Goal: Task Accomplishment & Management: Manage account settings

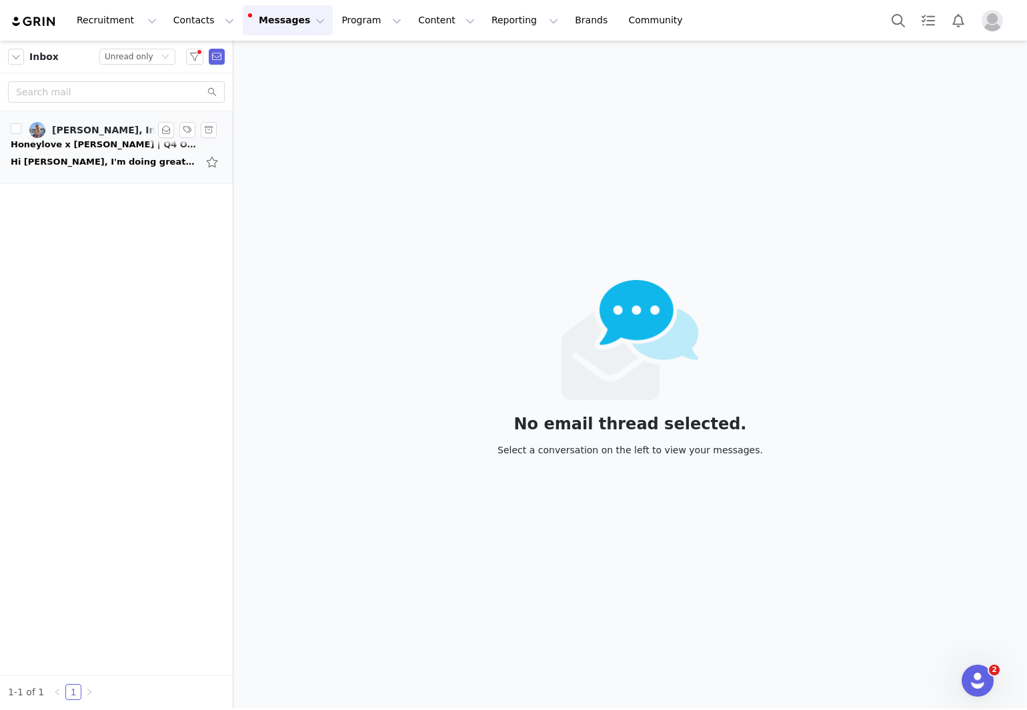
click at [129, 153] on div "Hi [PERSON_NAME], I'm doing great—thank you! I hope you're doing well too 😊 I'd…" at bounding box center [116, 161] width 211 height 21
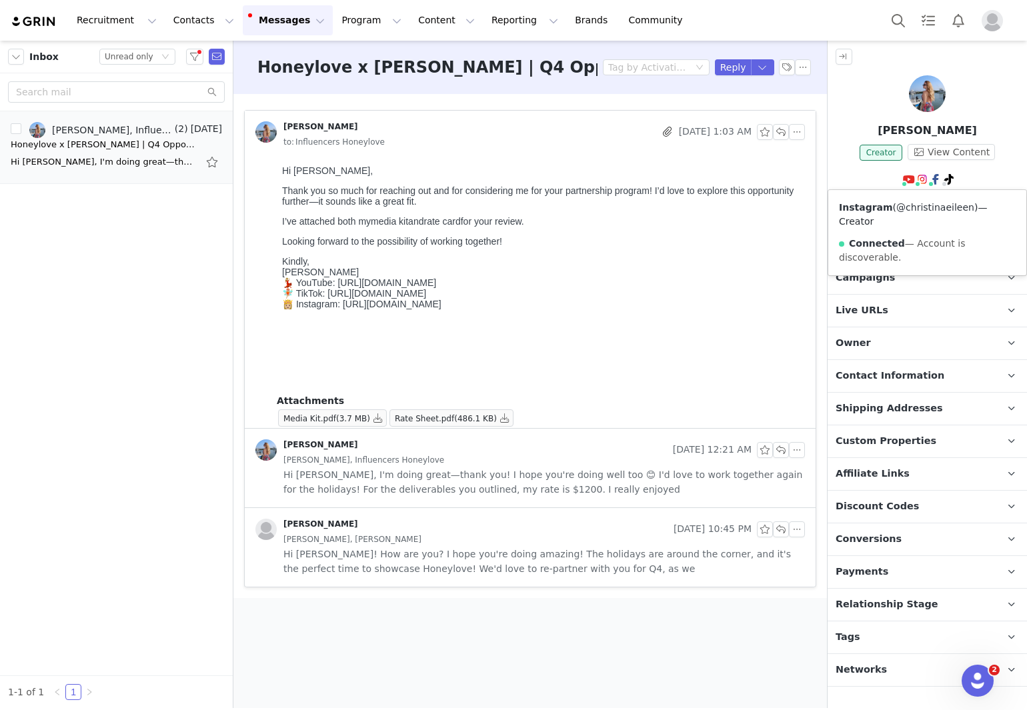
click at [918, 205] on link "@christinaeileen" at bounding box center [935, 207] width 78 height 11
click at [929, 207] on link "@christinaeileen" at bounding box center [915, 207] width 78 height 11
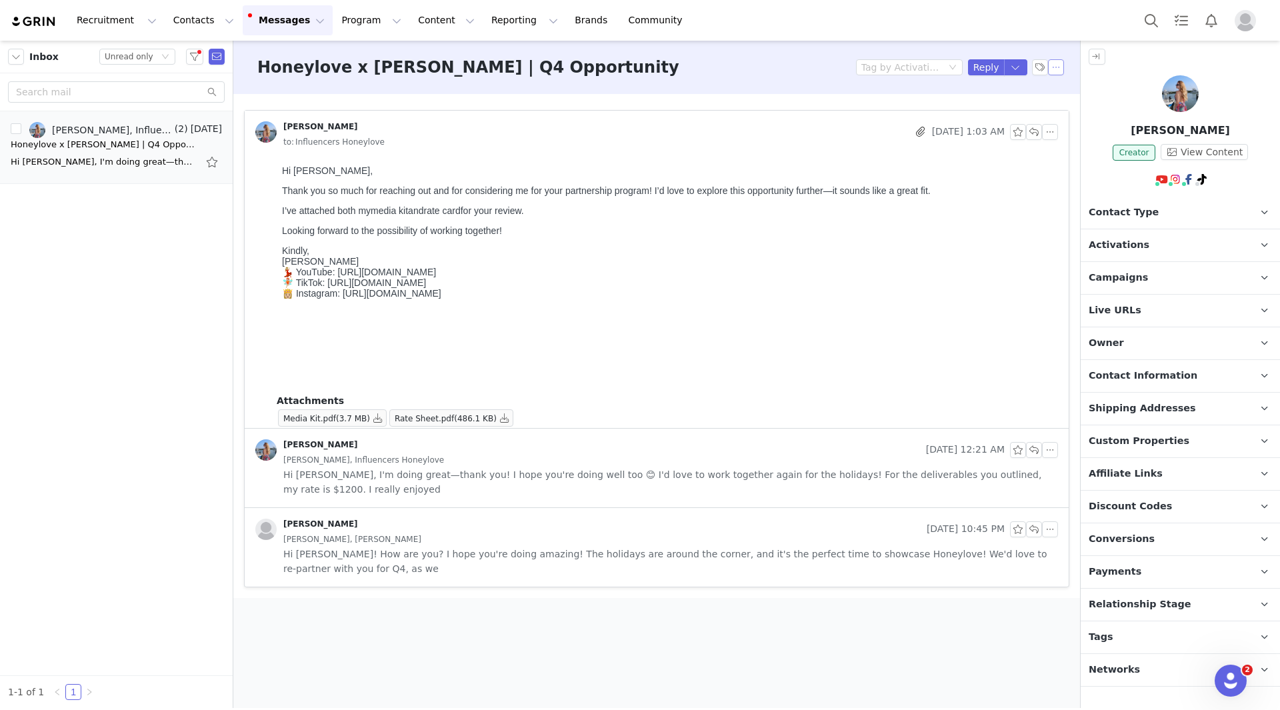
click at [1026, 70] on button "button" at bounding box center [1056, 67] width 16 height 16
click at [1026, 93] on li "Mark as unread" at bounding box center [1092, 91] width 89 height 21
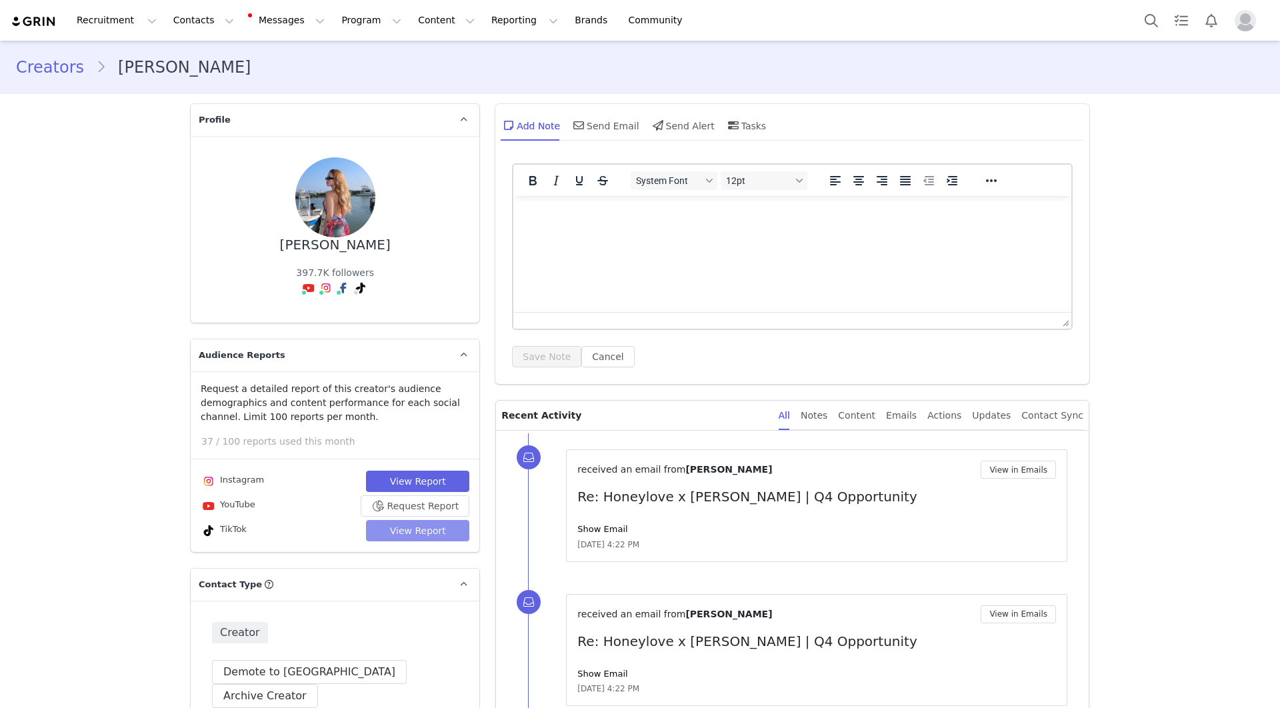
click at [417, 532] on button "View Report" at bounding box center [417, 530] width 103 height 21
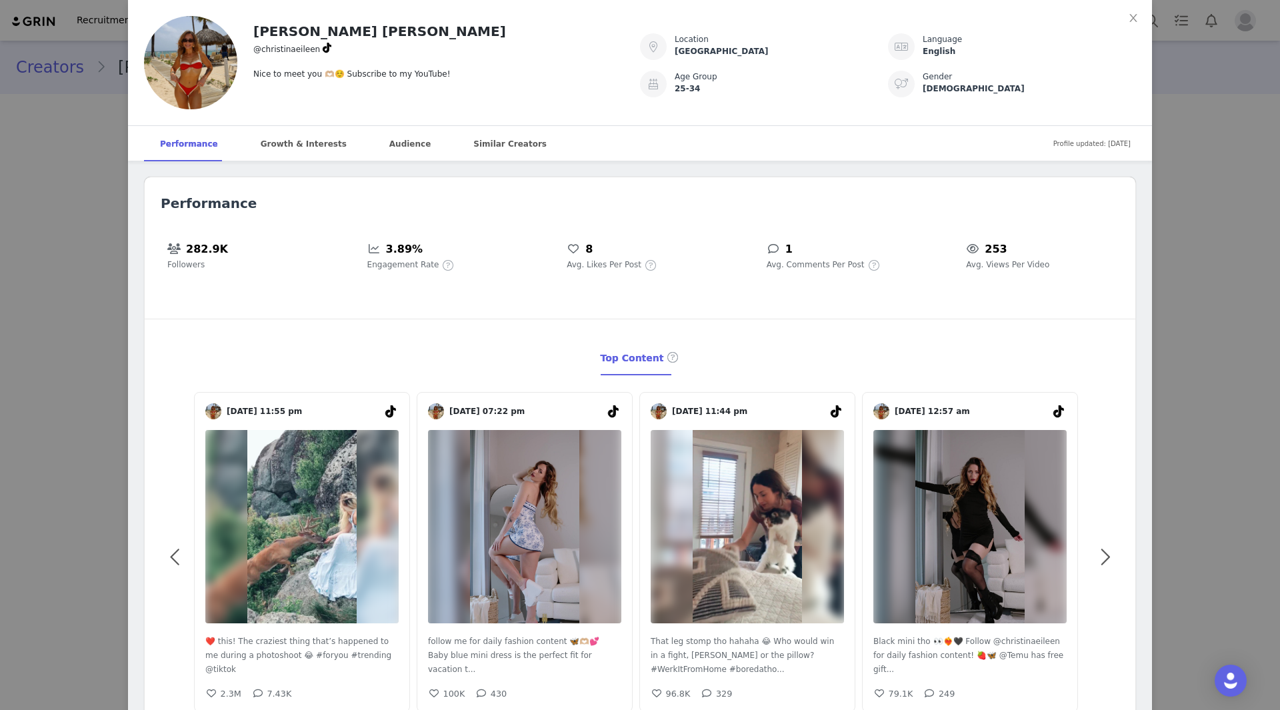
click at [1026, 153] on div "Christina Eileen @christinaeileen Nice to meet you 🫶🏼☺️ Subscribe to my YouTube…" at bounding box center [640, 355] width 1280 height 710
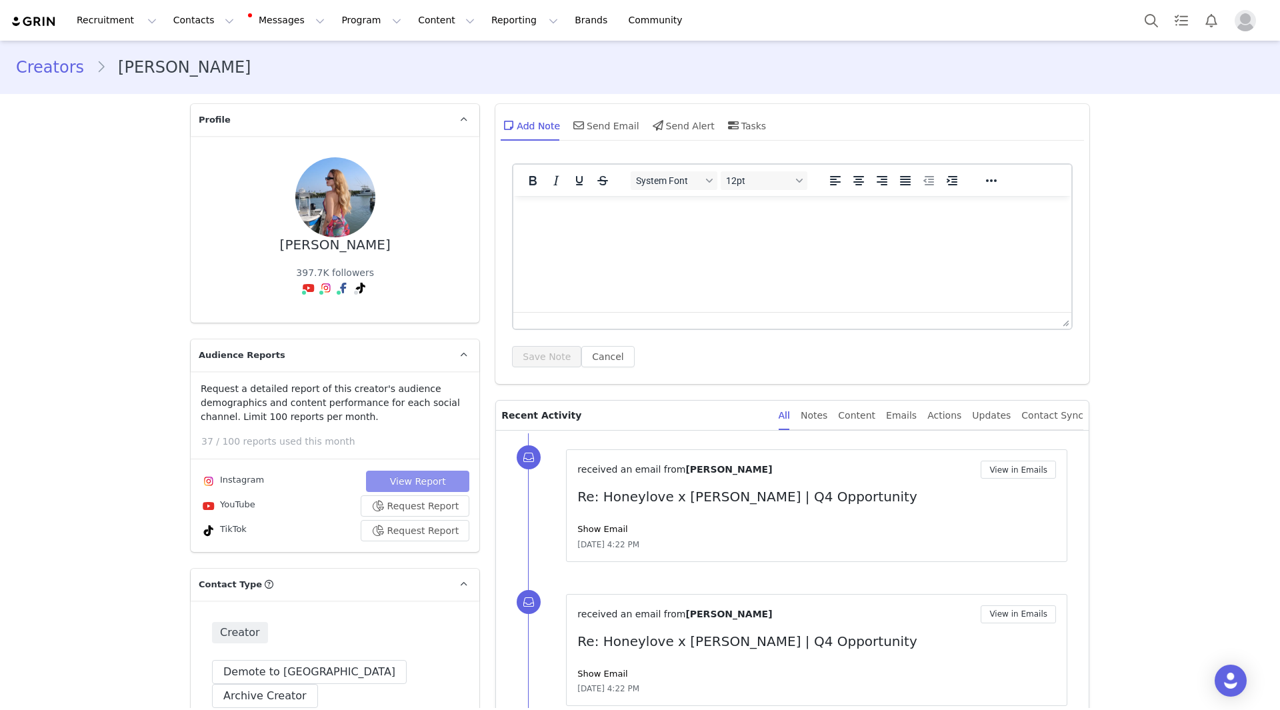
click at [401, 487] on button "View Report" at bounding box center [417, 481] width 103 height 21
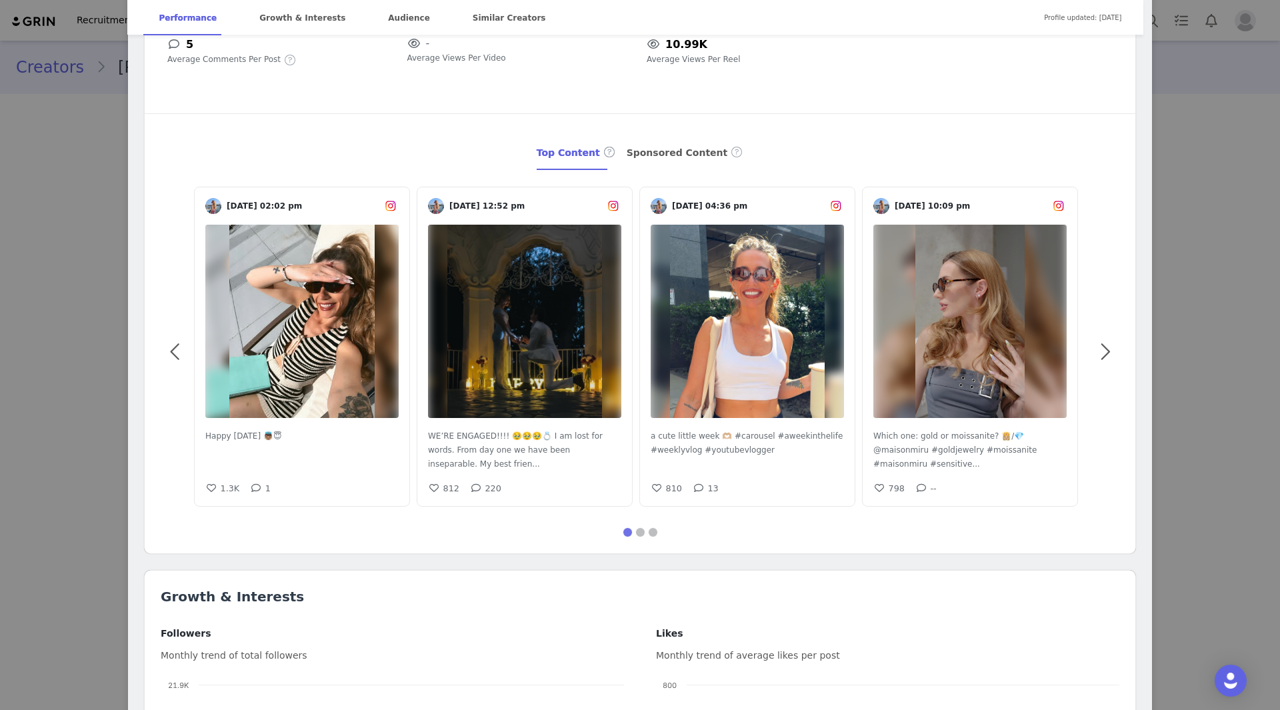
scroll to position [133, 0]
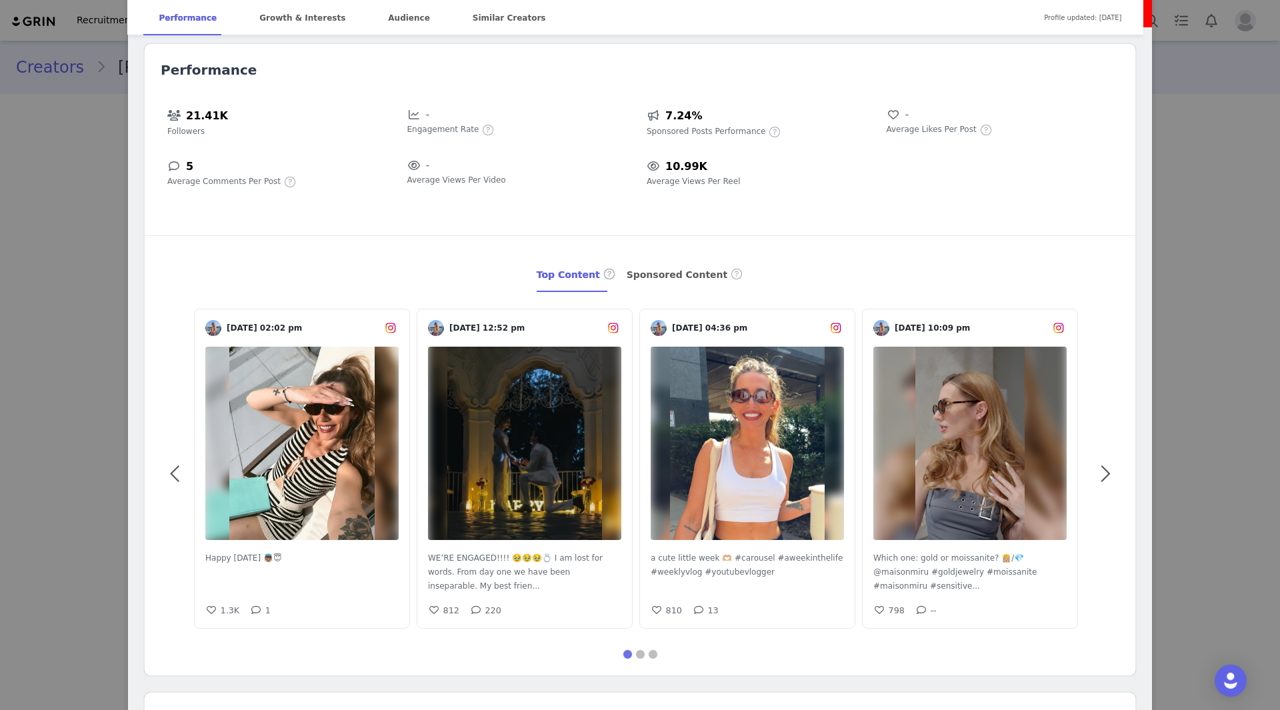
click at [1026, 287] on div "Christina Eileen Verified @christinaeileen 🎥 Subscribe to my YouTube channel to…" at bounding box center [640, 355] width 1280 height 710
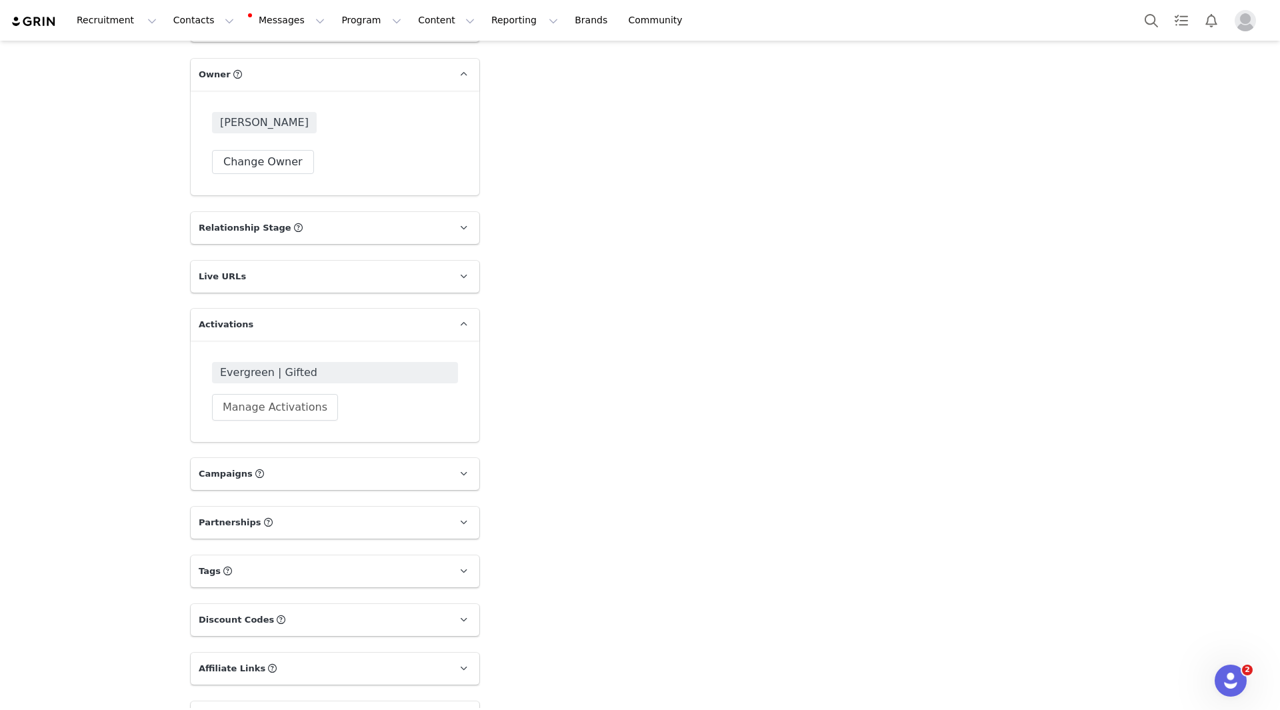
scroll to position [2147, 0]
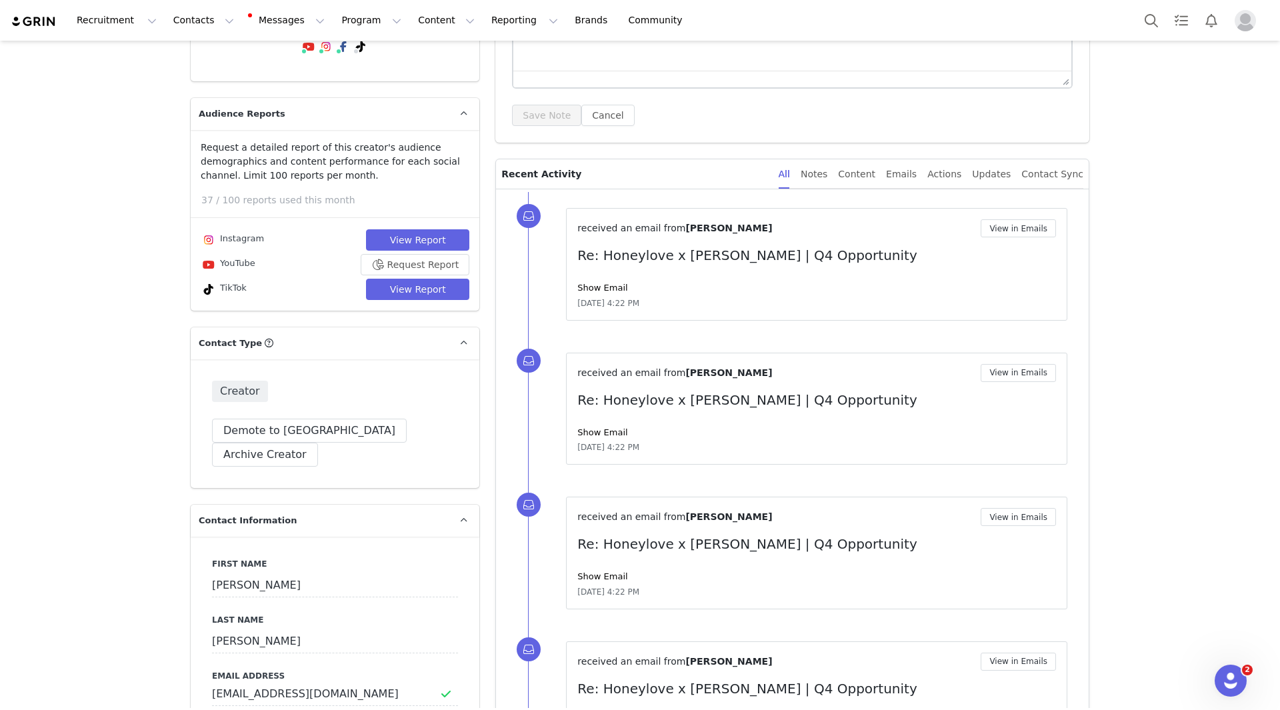
scroll to position [97, 0]
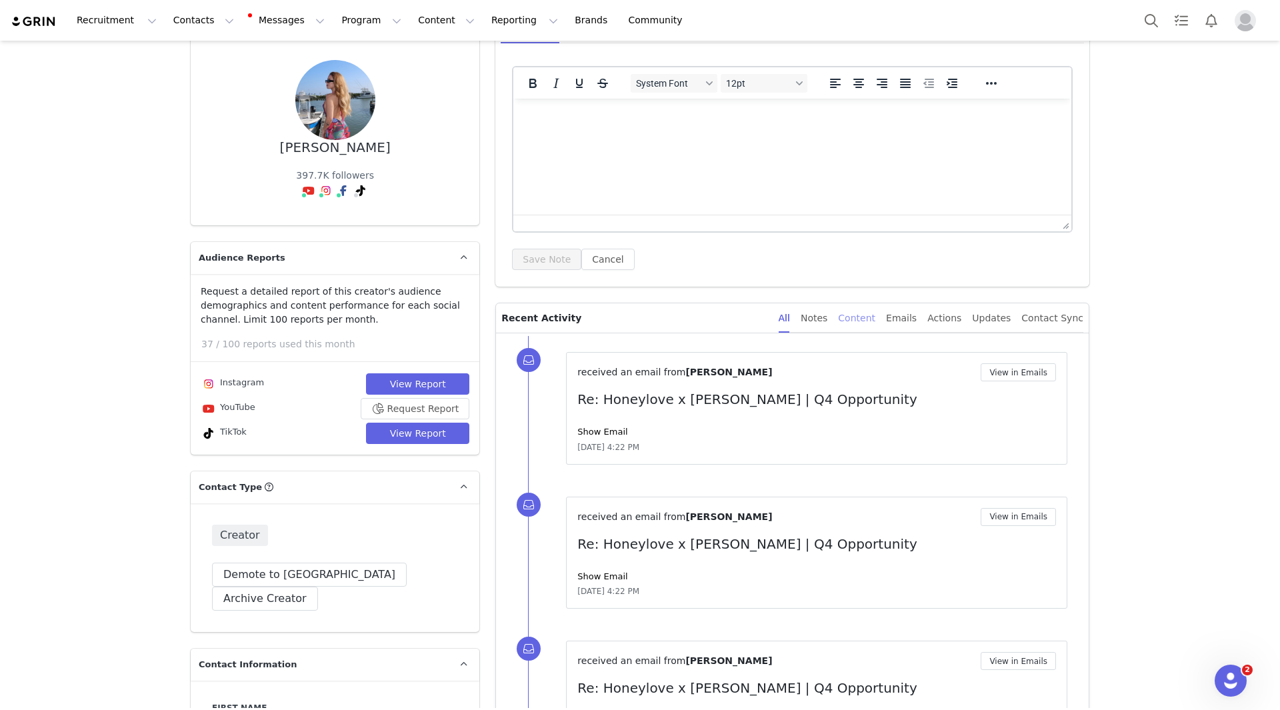
click at [875, 319] on div "Content" at bounding box center [856, 318] width 37 height 30
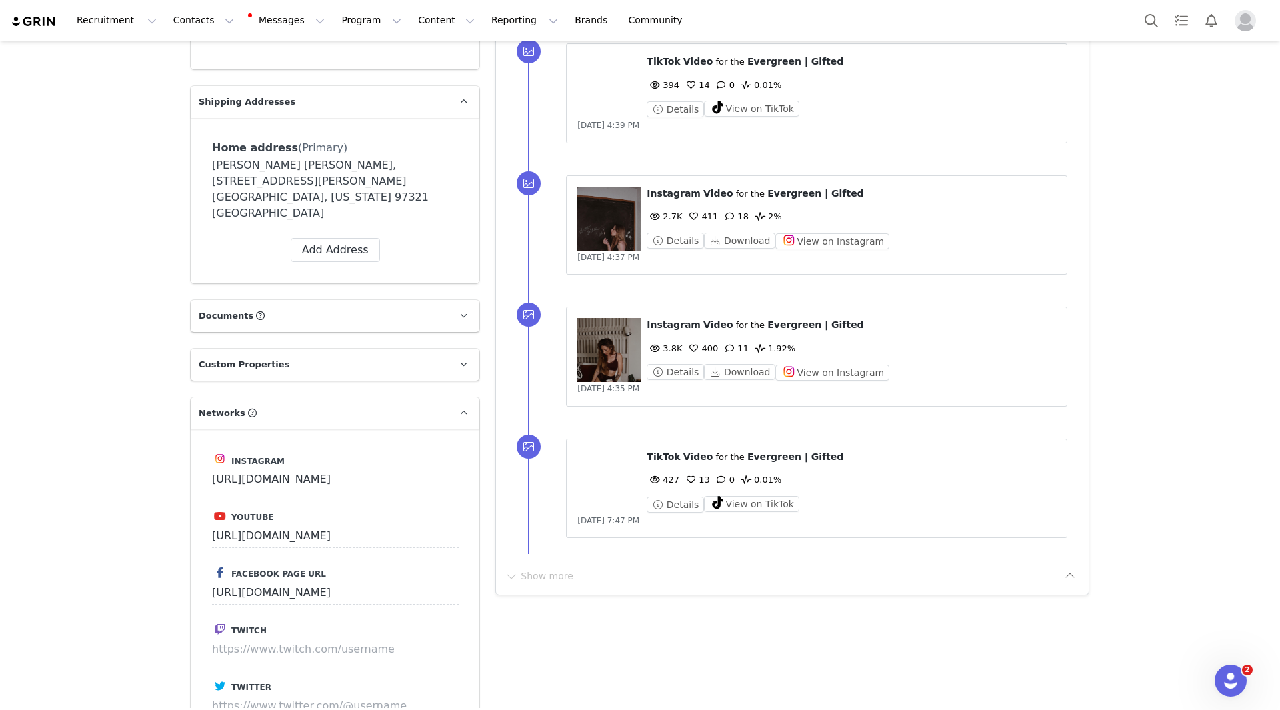
scroll to position [1231, 0]
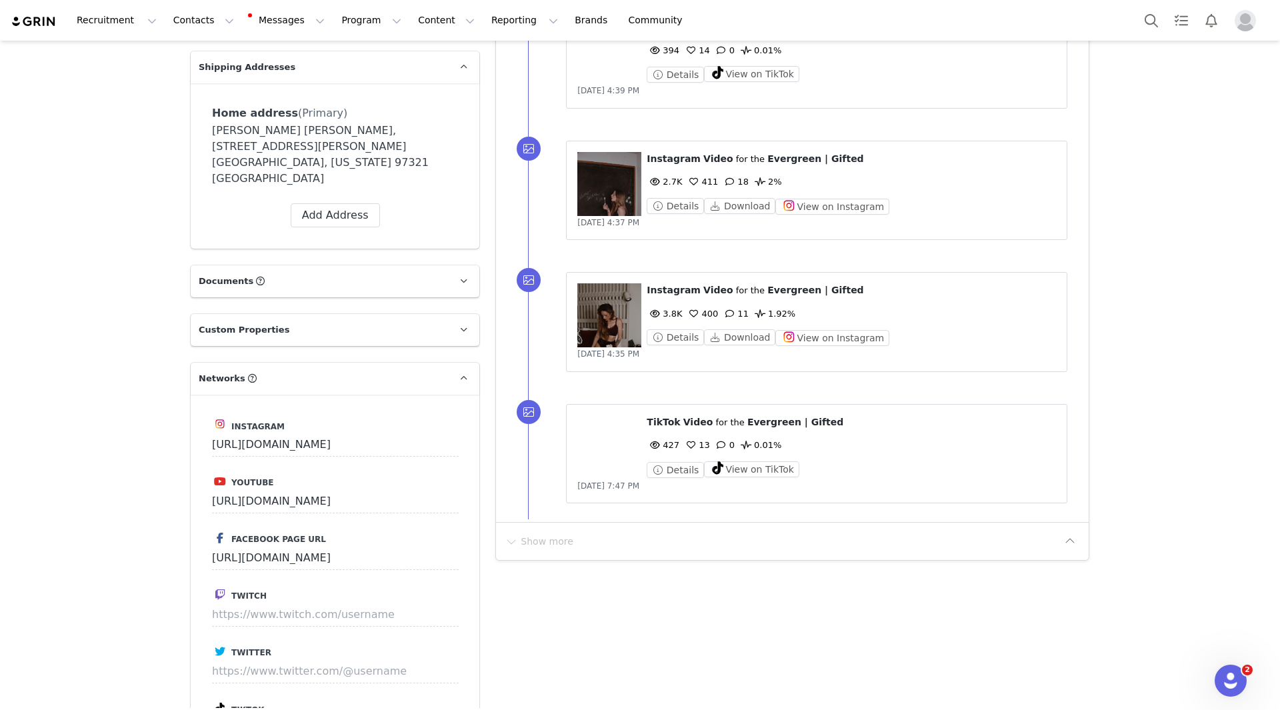
click at [600, 315] on figure at bounding box center [609, 315] width 64 height 64
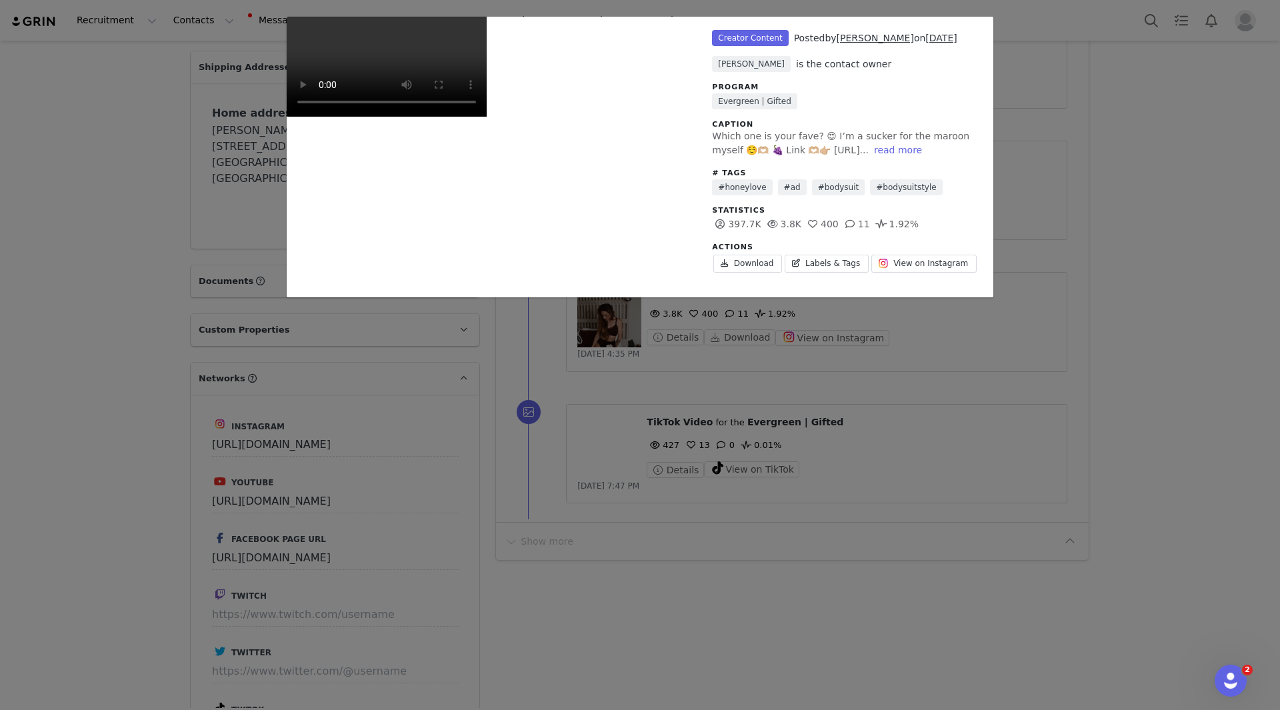
click at [1026, 200] on div "Unlabeled Creator Content Posted by Christina Hodge on May 21, 2023 Cachu Mejia…" at bounding box center [640, 355] width 1280 height 710
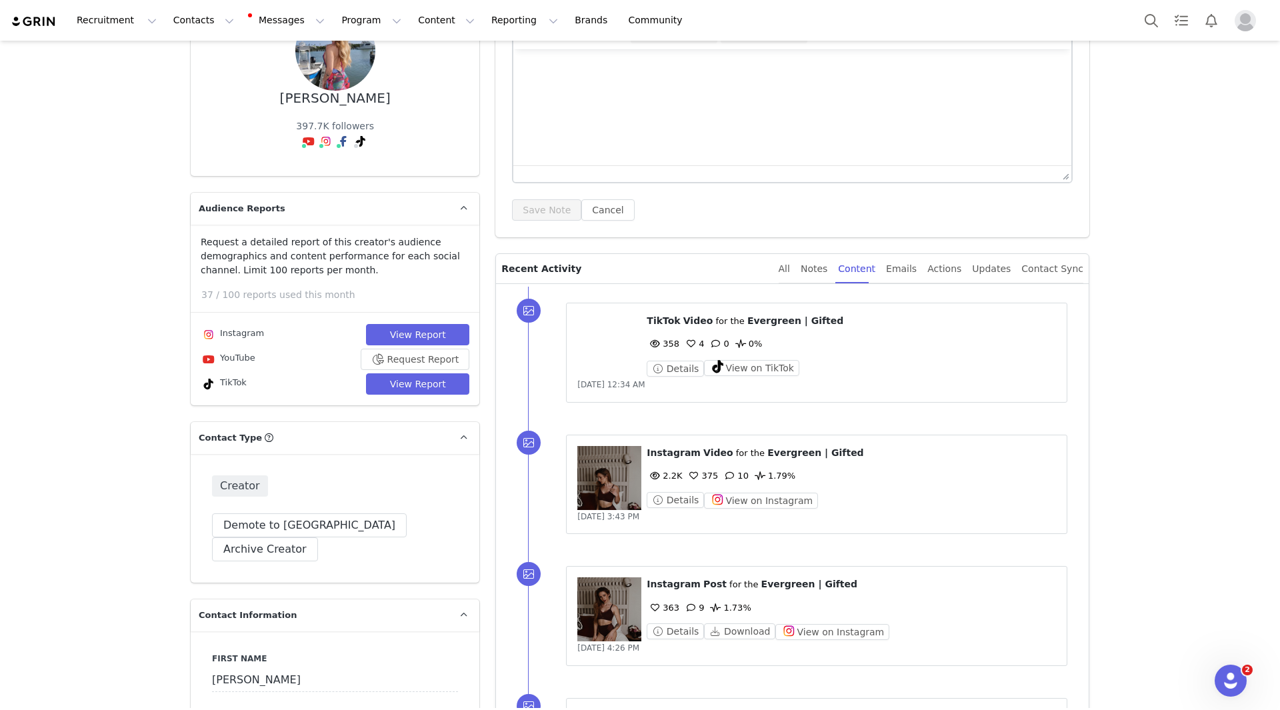
scroll to position [67, 0]
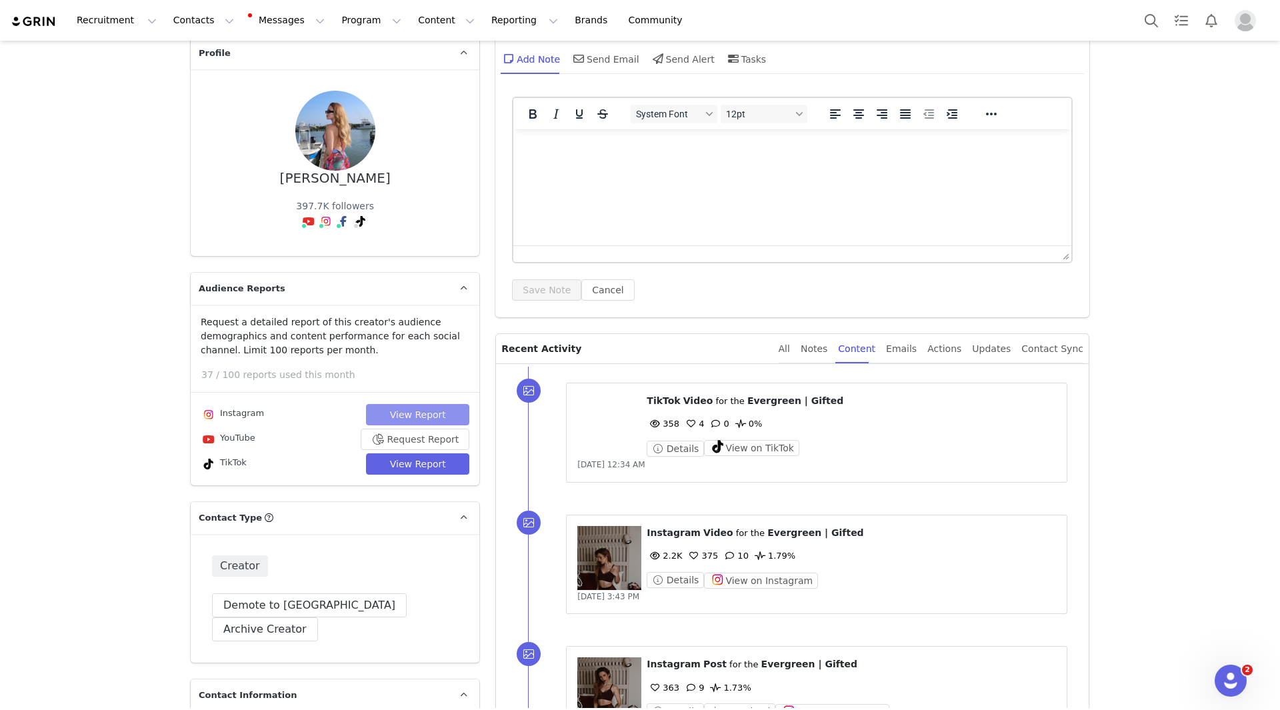
click at [419, 413] on button "View Report" at bounding box center [417, 414] width 103 height 21
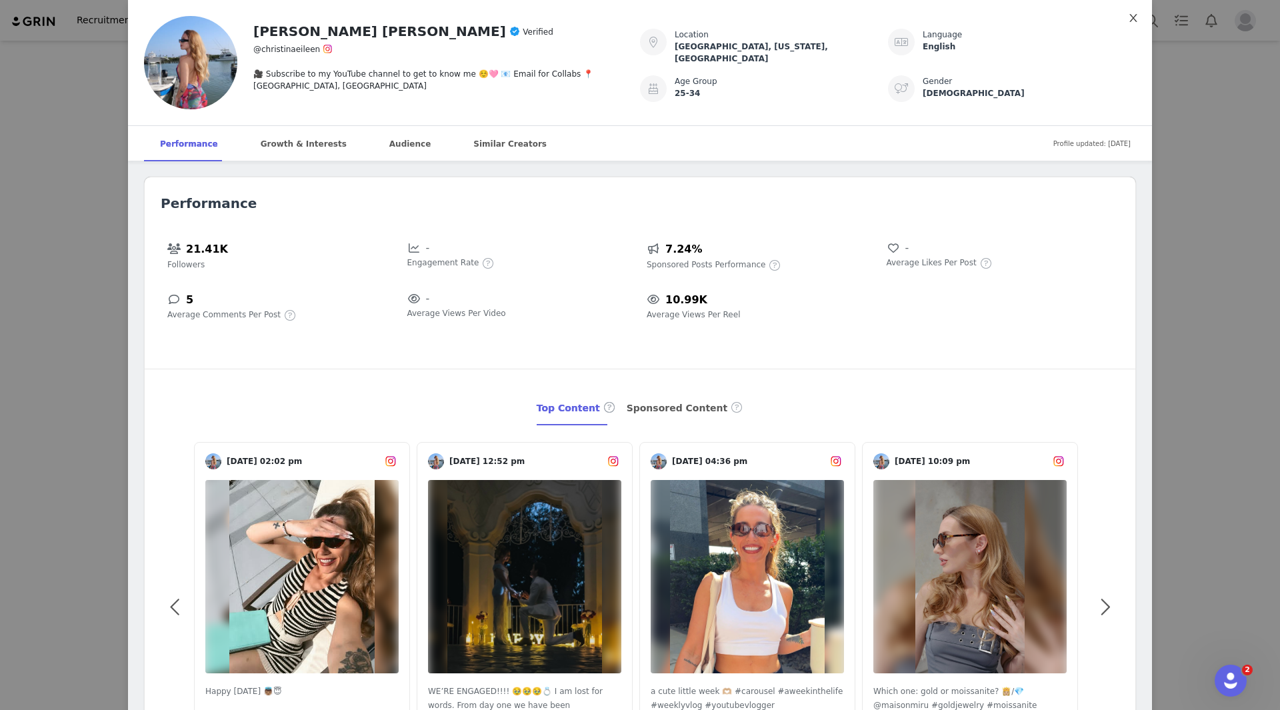
drag, startPoint x: 1123, startPoint y: 20, endPoint x: 1095, endPoint y: 3, distance: 32.9
click at [1026, 21] on icon "icon: close" at bounding box center [1133, 18] width 11 height 11
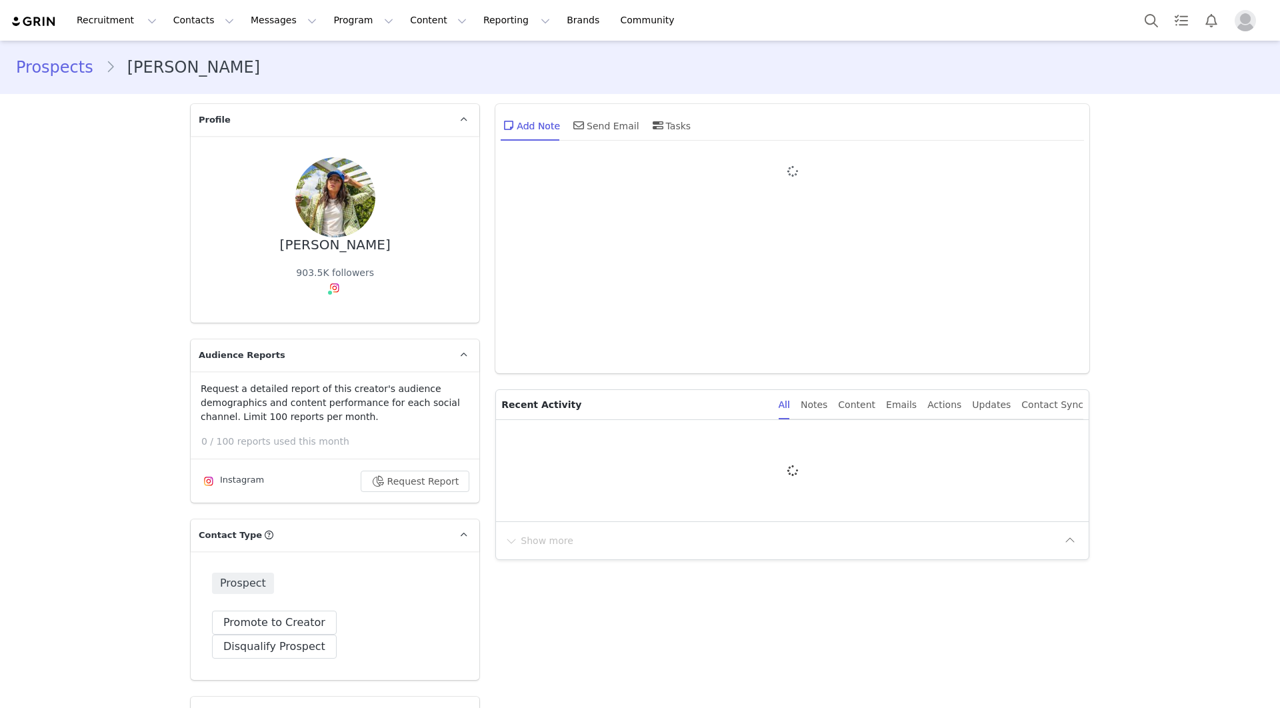
type input "+1 ([GEOGRAPHIC_DATA])"
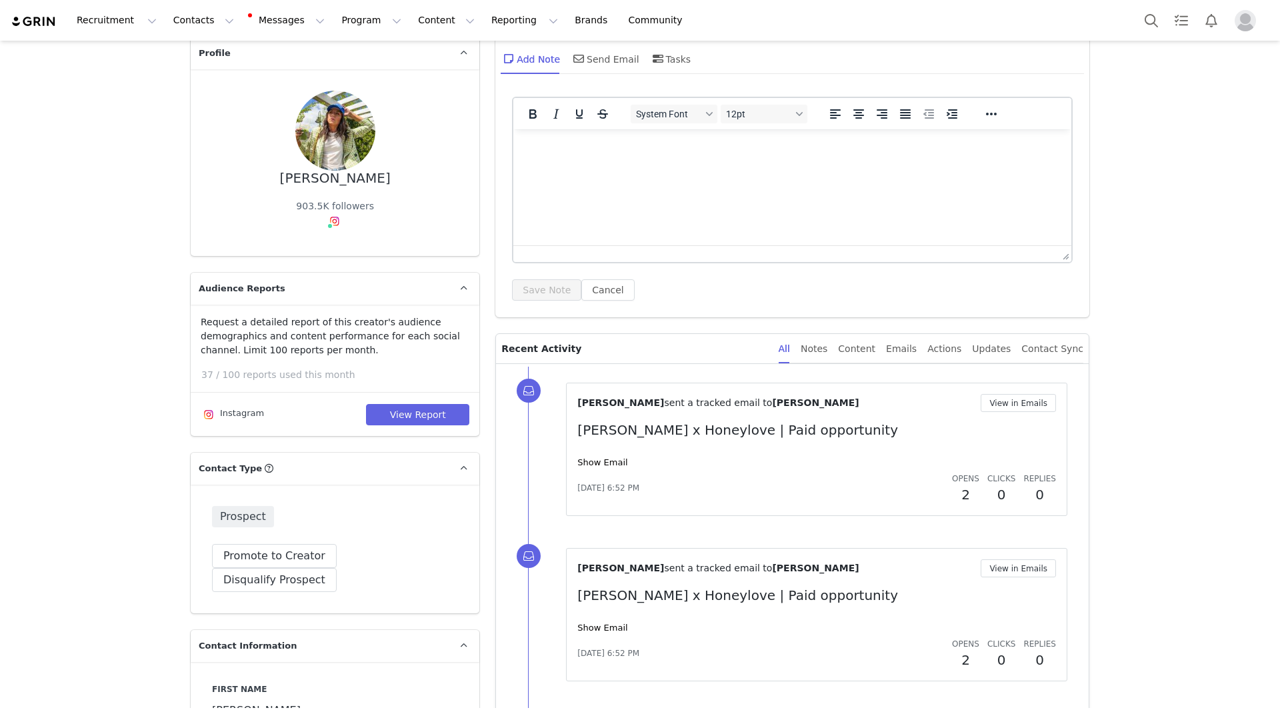
scroll to position [133, 0]
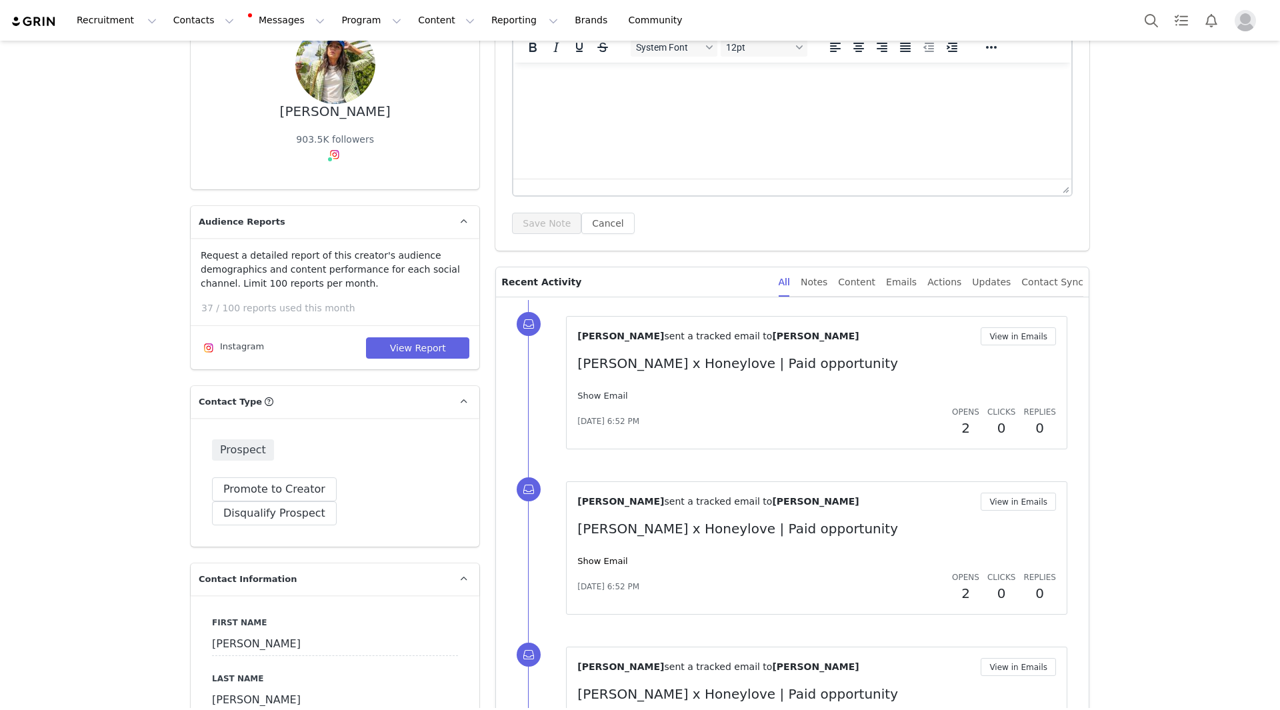
click at [609, 391] on link "Show Email" at bounding box center [602, 396] width 50 height 10
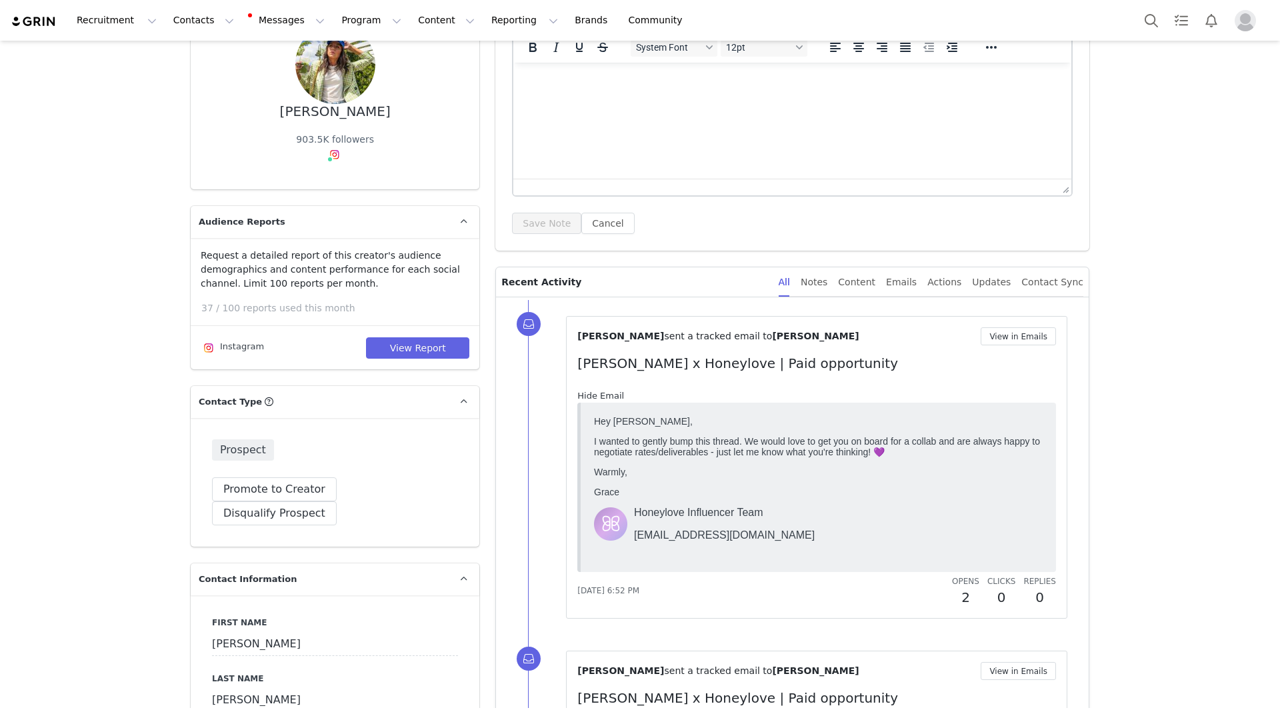
scroll to position [0, 0]
click at [610, 391] on link "Hide Email" at bounding box center [600, 396] width 47 height 10
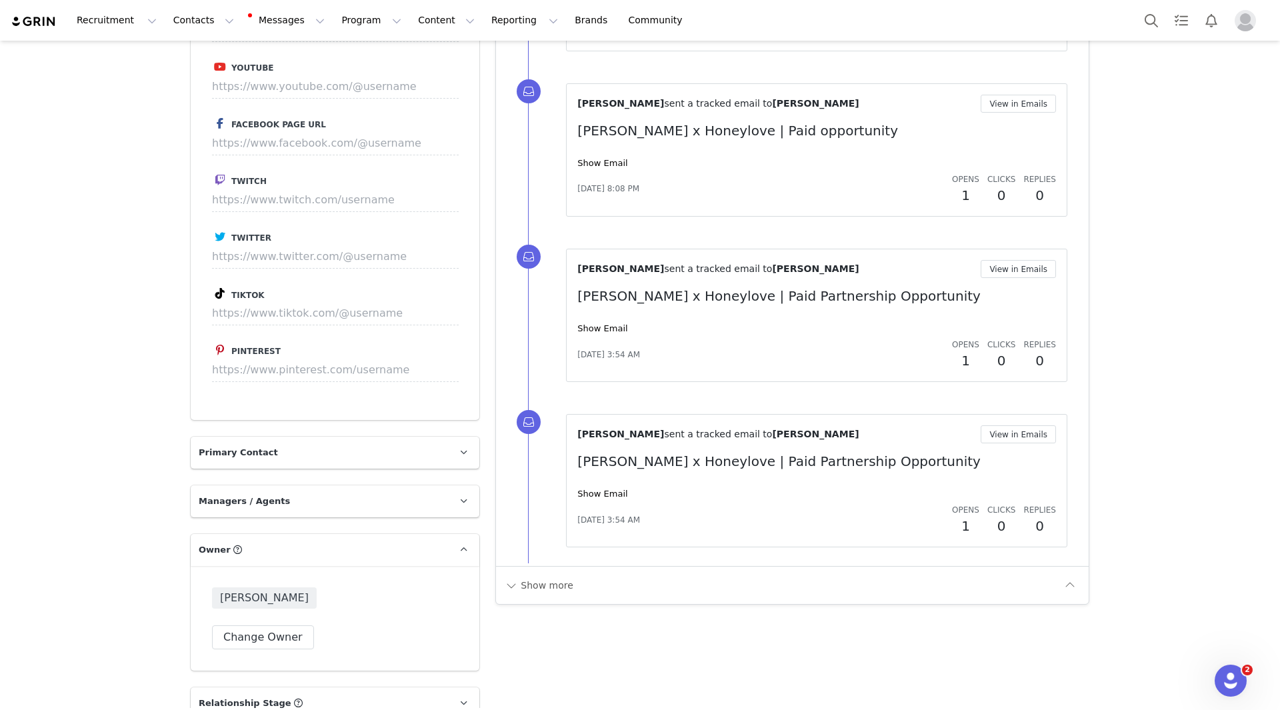
scroll to position [1600, 0]
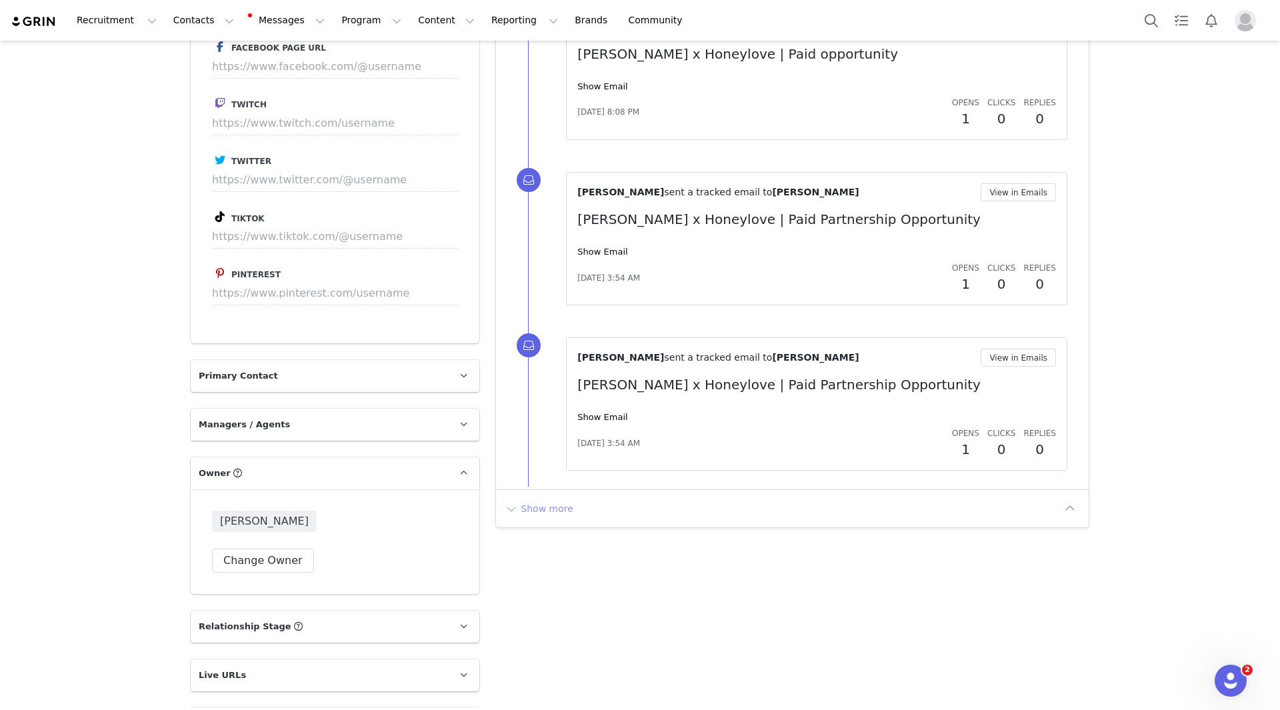
click at [553, 511] on button "Show more" at bounding box center [539, 508] width 70 height 21
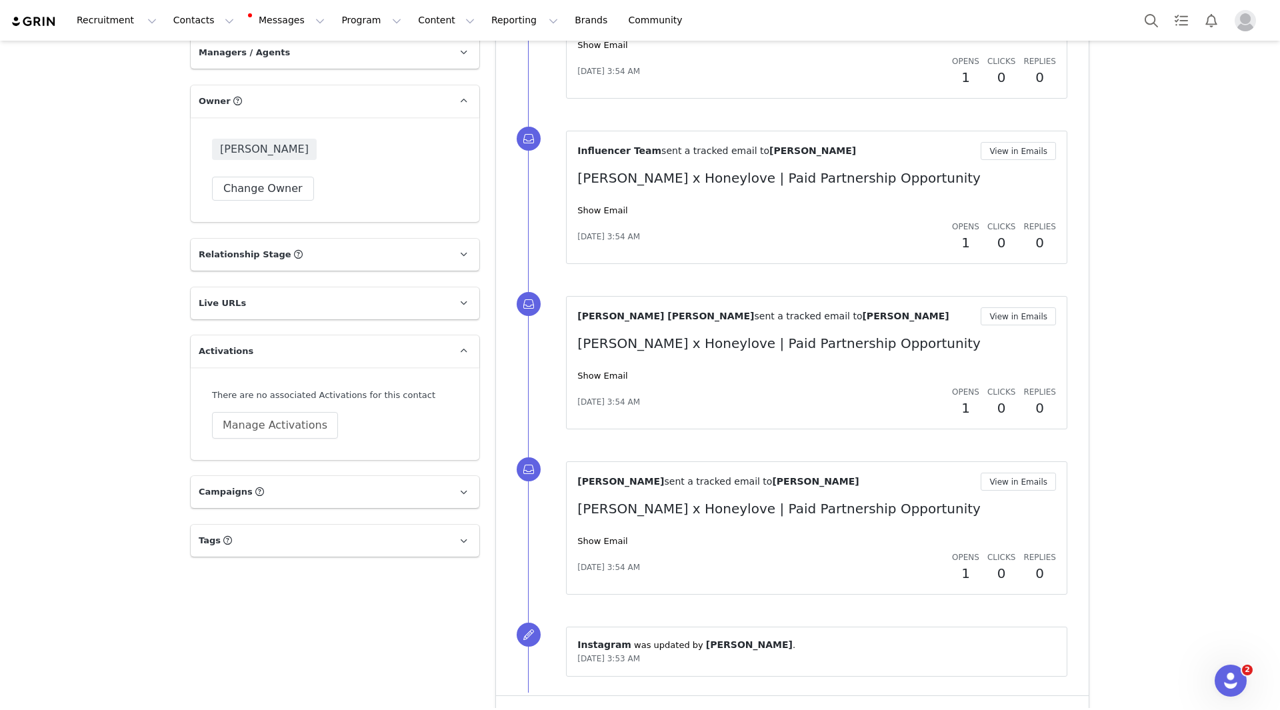
scroll to position [2008, 0]
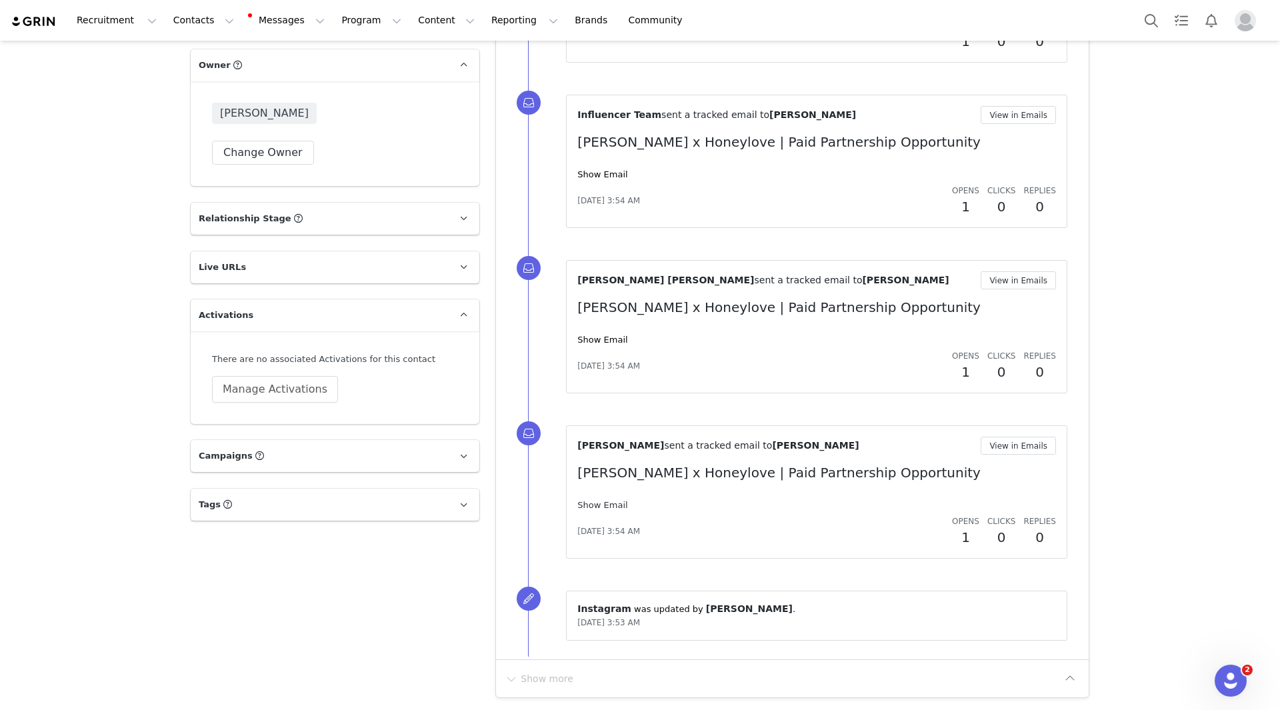
click at [606, 506] on link "Show Email" at bounding box center [602, 505] width 50 height 10
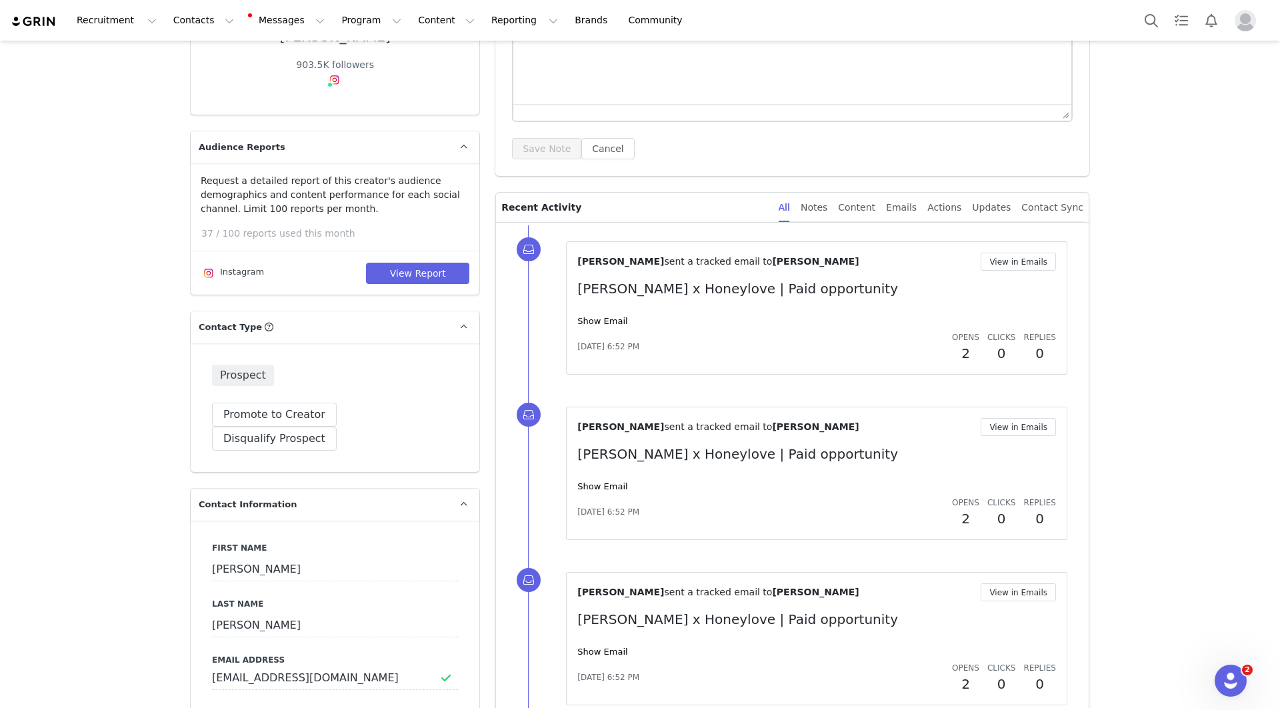
scroll to position [8, 0]
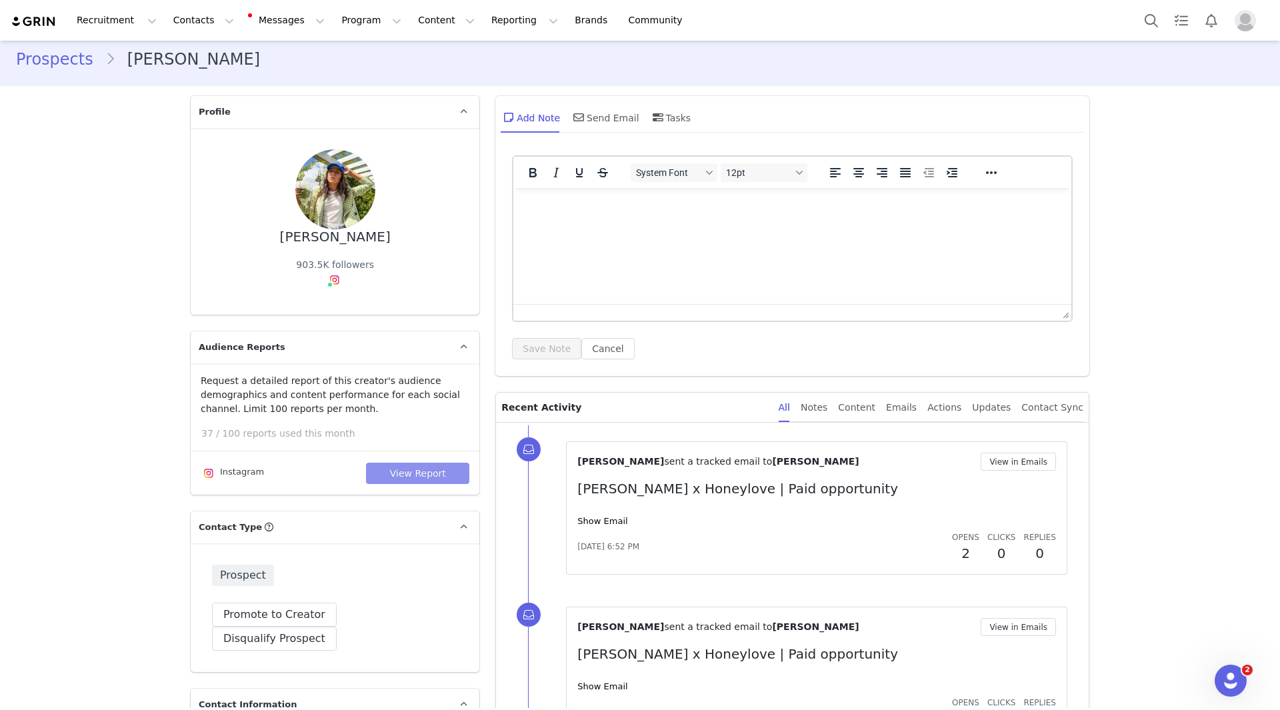
click at [390, 471] on button "View Report" at bounding box center [417, 473] width 103 height 21
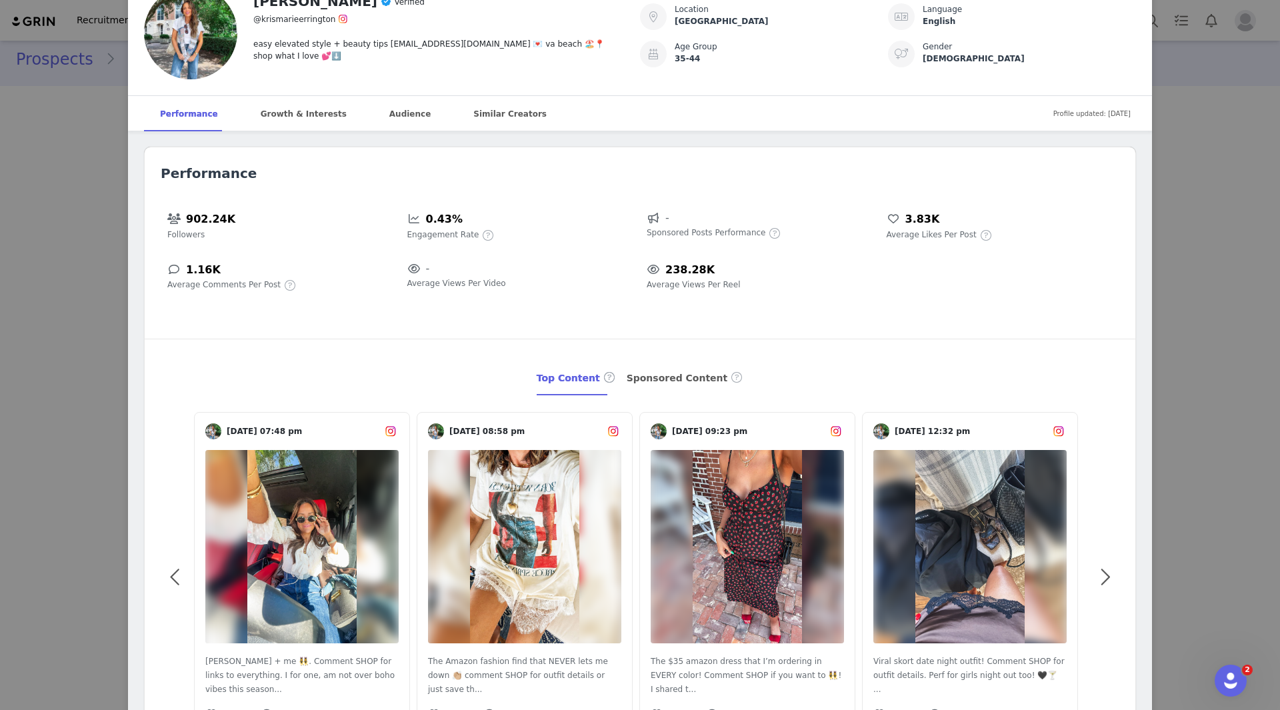
scroll to position [0, 0]
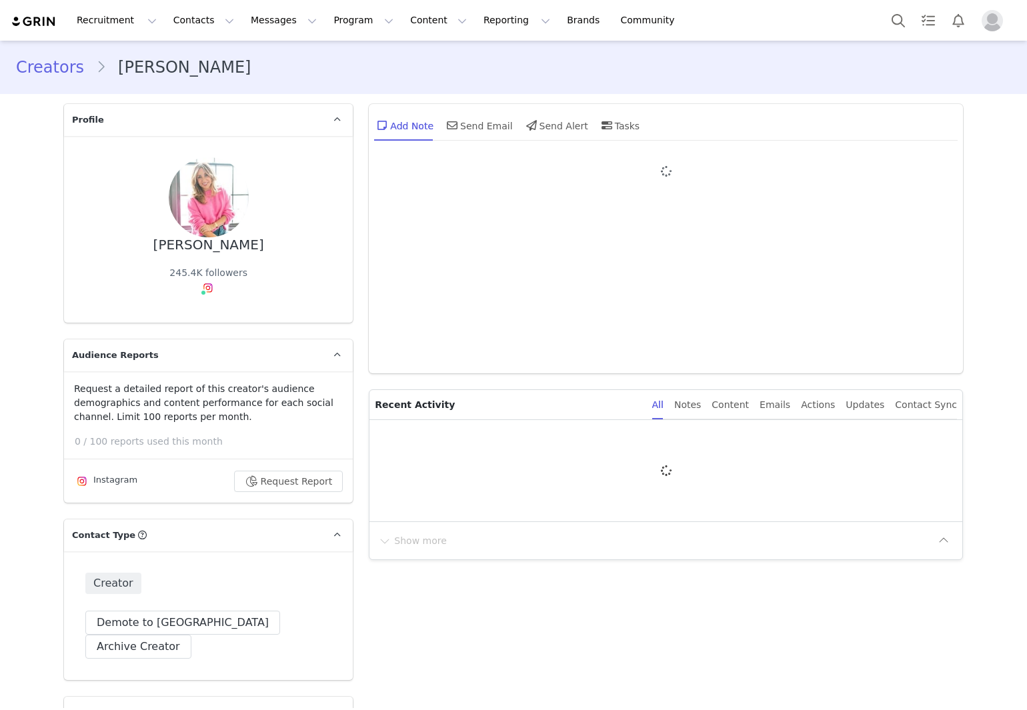
type input "+1 ([GEOGRAPHIC_DATA])"
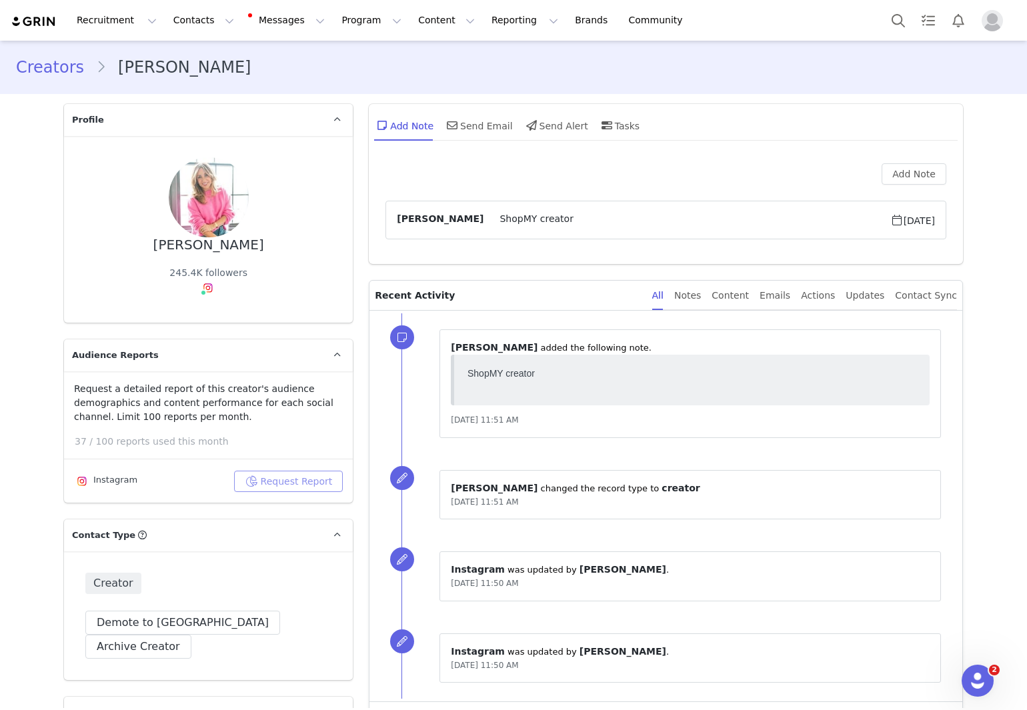
click at [293, 476] on button "Request Report" at bounding box center [288, 481] width 109 height 21
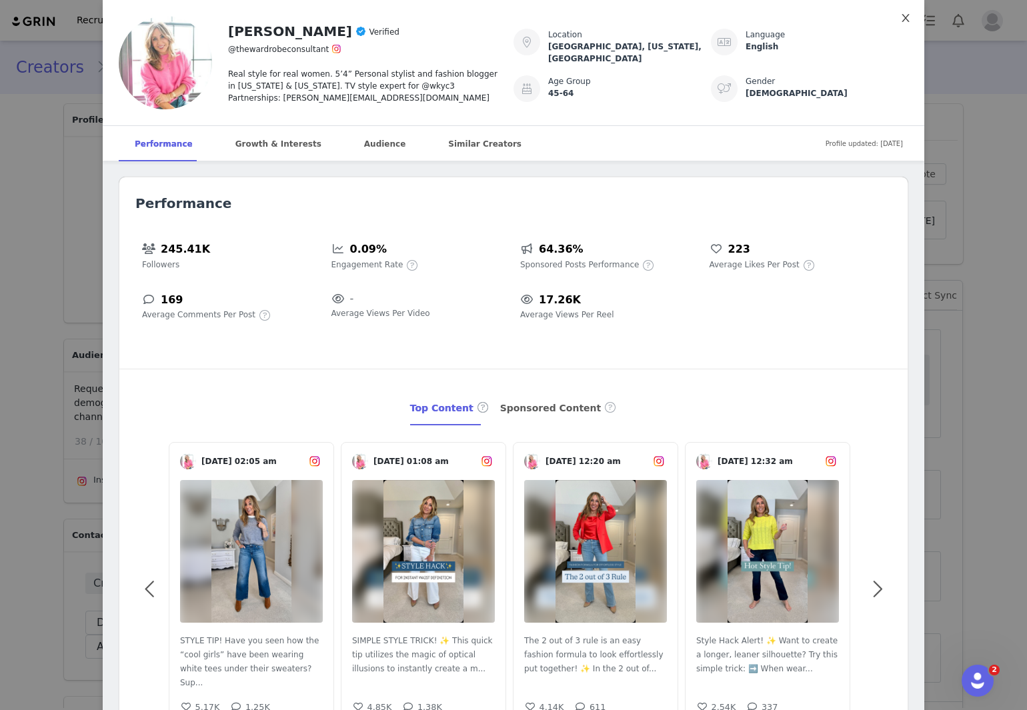
click at [900, 23] on icon "icon: close" at bounding box center [905, 18] width 11 height 11
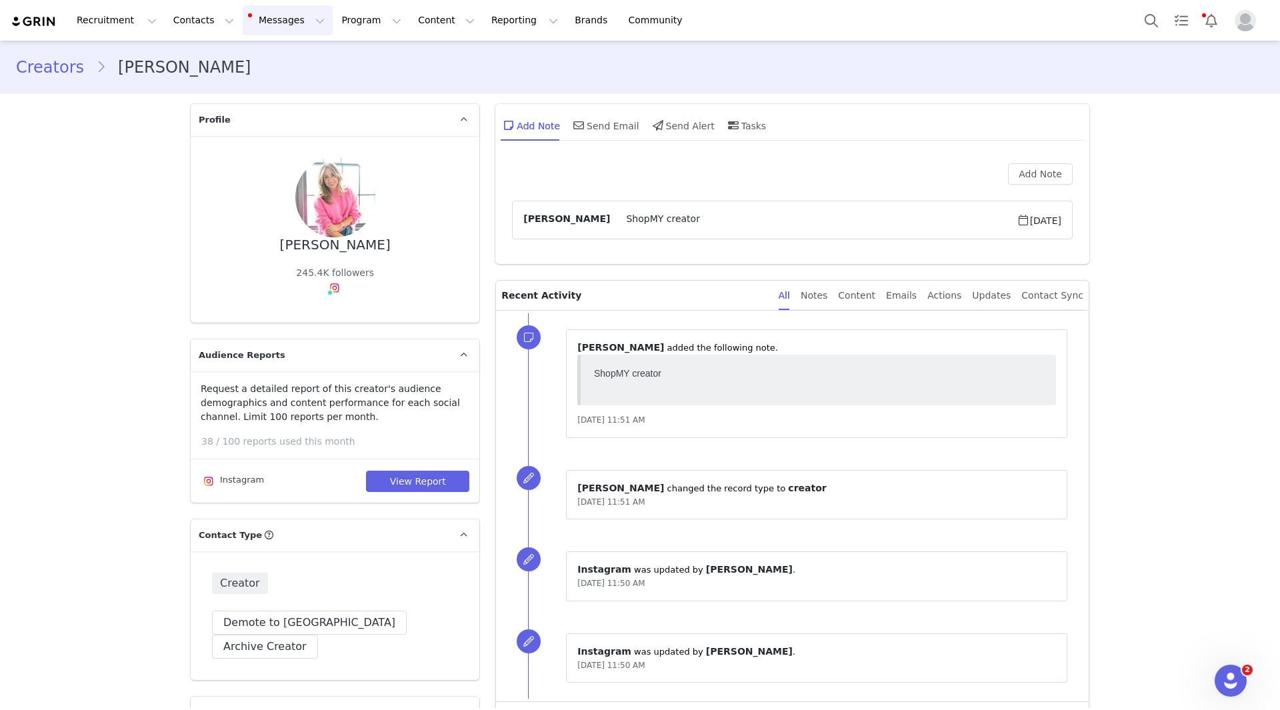
click at [288, 24] on button "Messages Messages" at bounding box center [288, 20] width 90 height 30
click at [299, 74] on link "Inbox 60" at bounding box center [273, 83] width 105 height 25
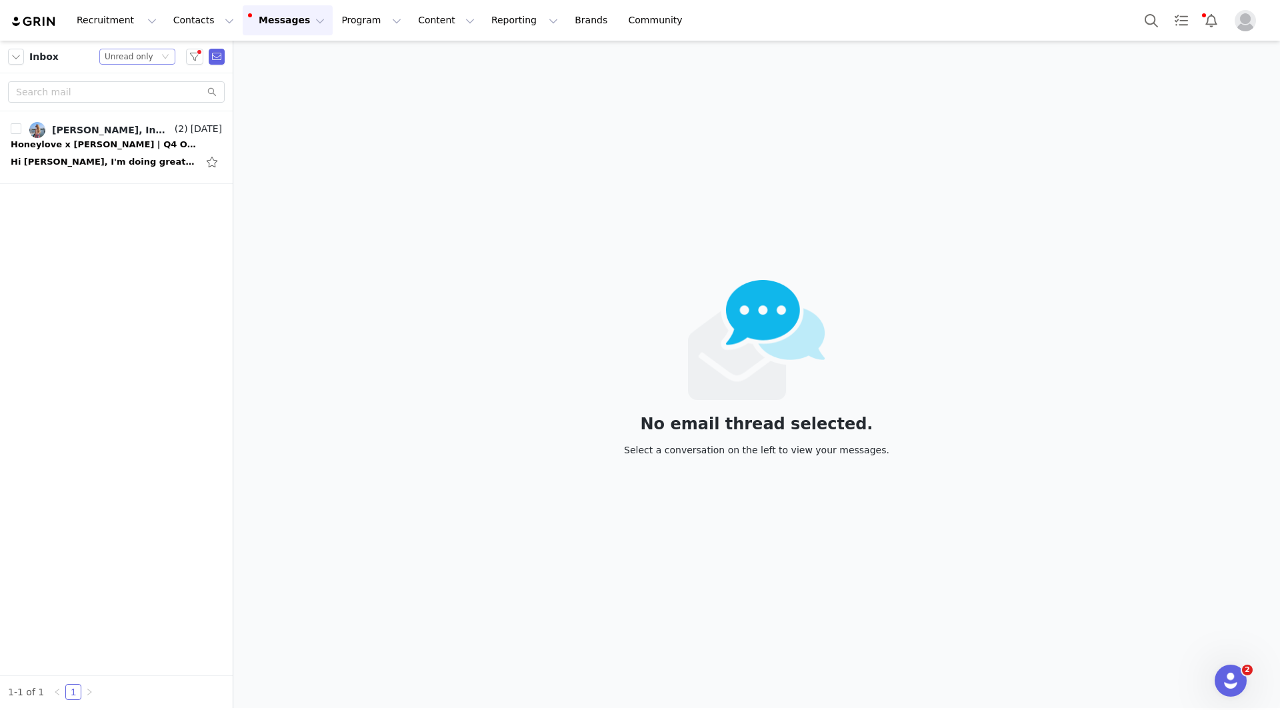
click at [168, 57] on icon "icon: down" at bounding box center [165, 57] width 8 height 8
click at [137, 81] on li "All threads" at bounding box center [137, 80] width 76 height 21
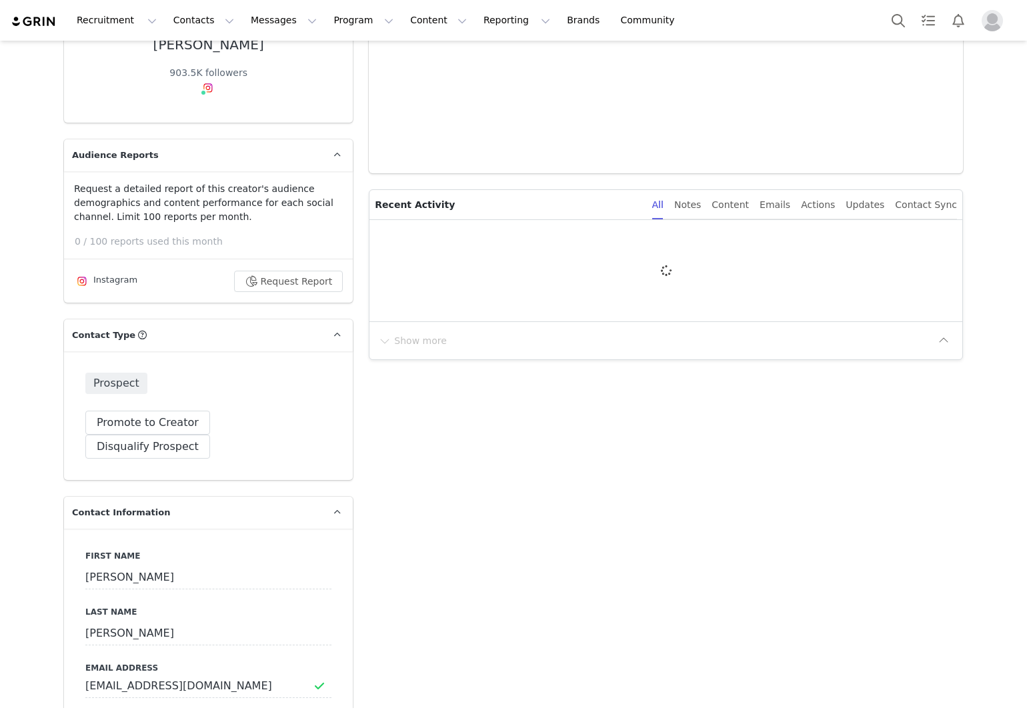
type input "+1 ([GEOGRAPHIC_DATA])"
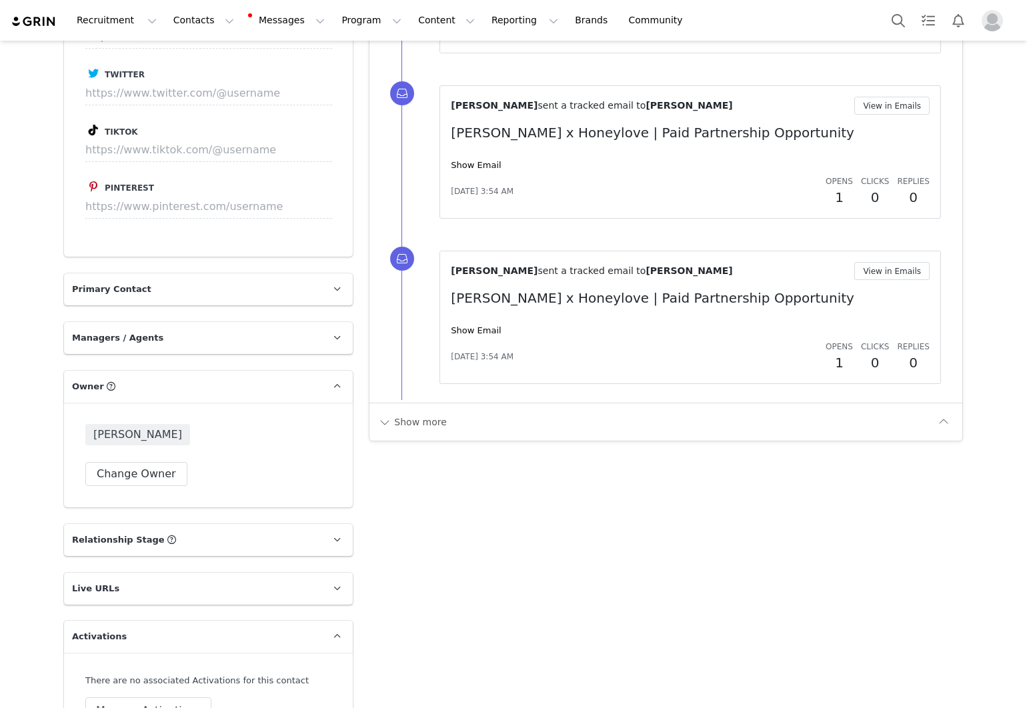
scroll to position [1800, 0]
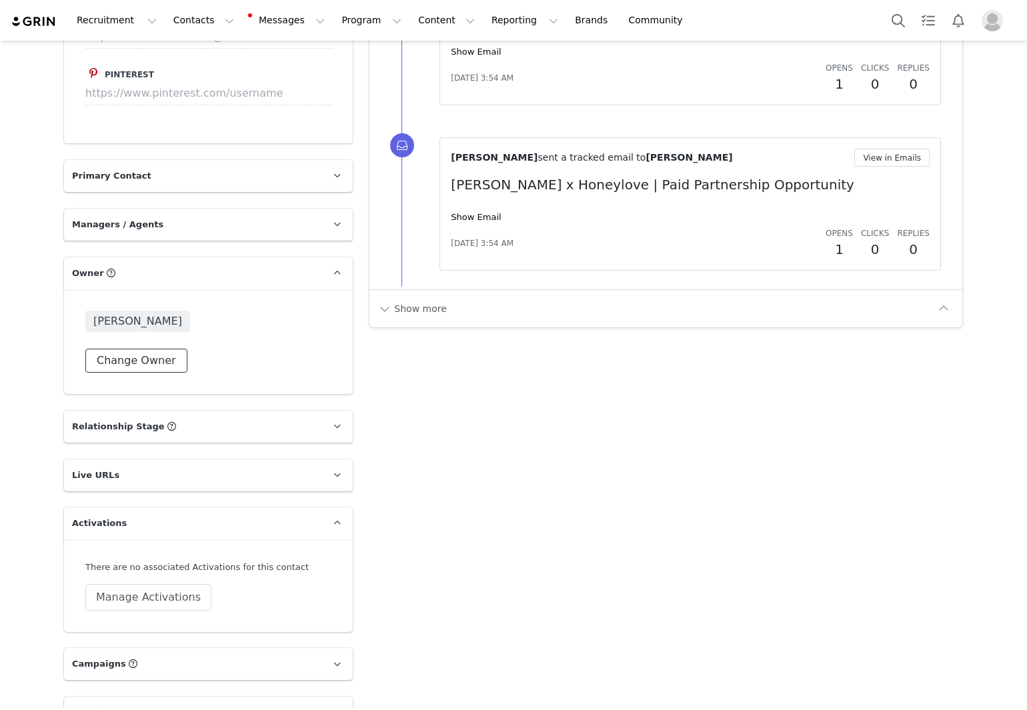
click at [129, 349] on button "Change Owner" at bounding box center [136, 361] width 102 height 24
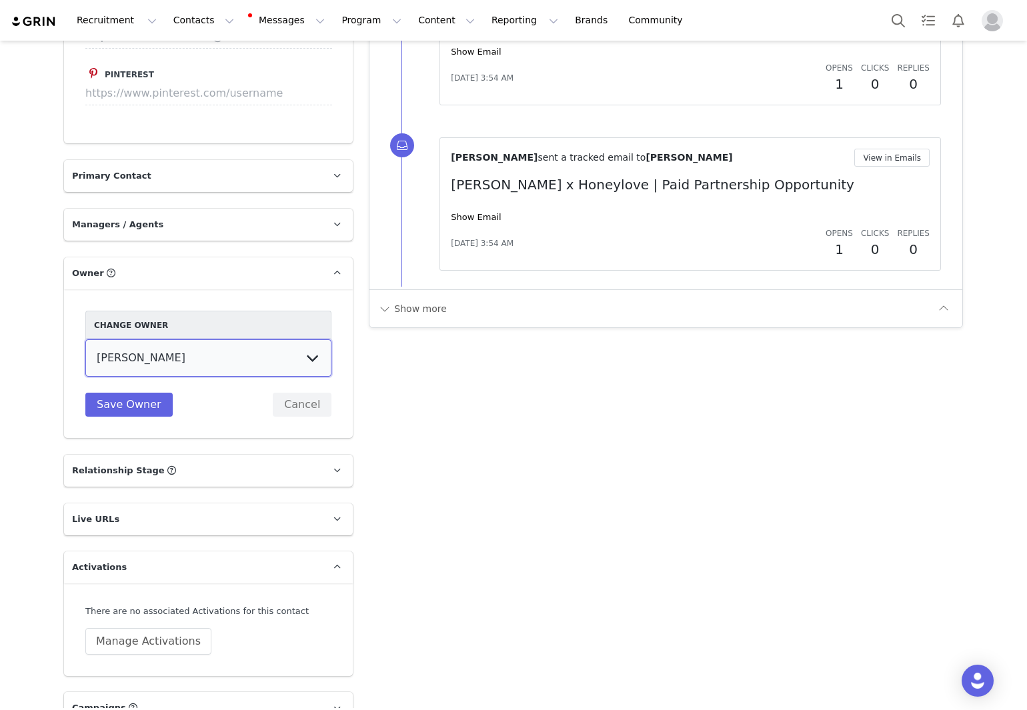
click at [121, 346] on select "[PERSON_NAME] [PERSON_NAME] Influencers Honeylove [PERSON_NAME] [PERSON_NAME]" at bounding box center [208, 357] width 246 height 37
select select "623b731e-f522-47c4-9b6c-20f6657d9abd"
click at [85, 339] on select "[PERSON_NAME] [PERSON_NAME] Influencers Honeylove [PERSON_NAME] [PERSON_NAME]" at bounding box center [208, 357] width 246 height 37
click at [119, 393] on button "Save Owner" at bounding box center [128, 405] width 87 height 24
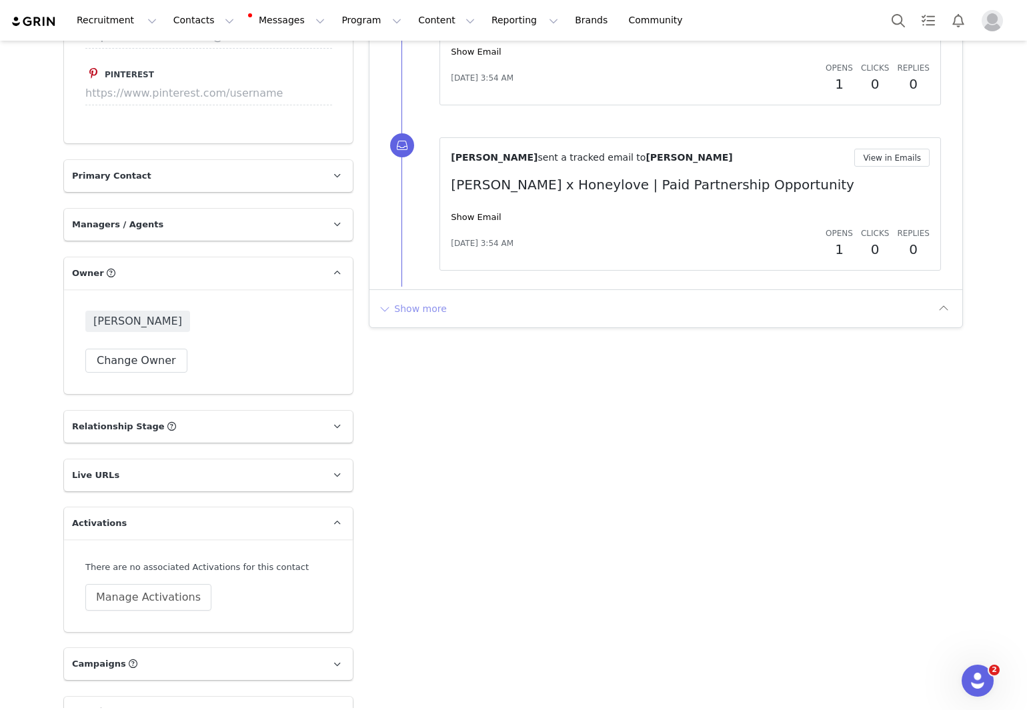
click at [434, 305] on button "Show more" at bounding box center [412, 308] width 70 height 21
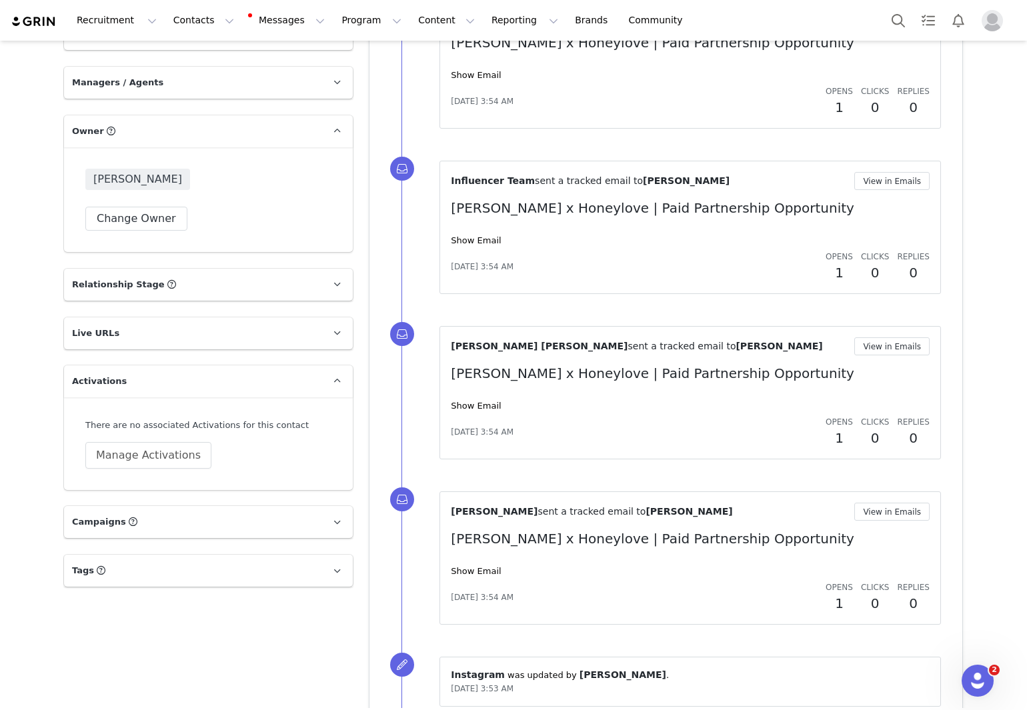
scroll to position [2008, 0]
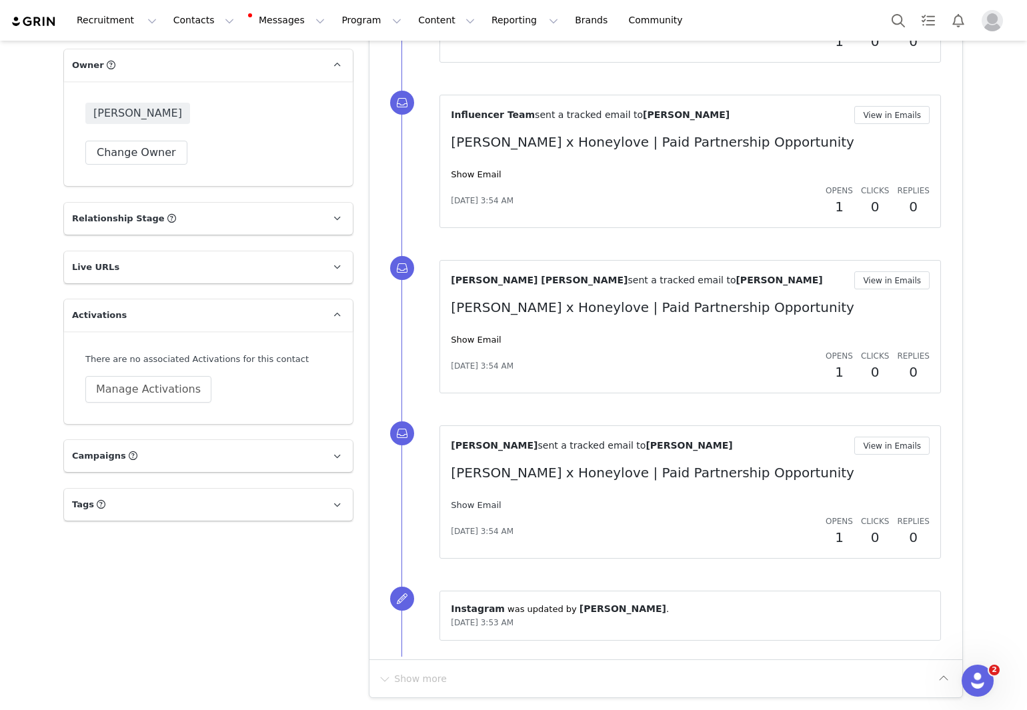
click at [480, 502] on link "Show Email" at bounding box center [476, 505] width 50 height 10
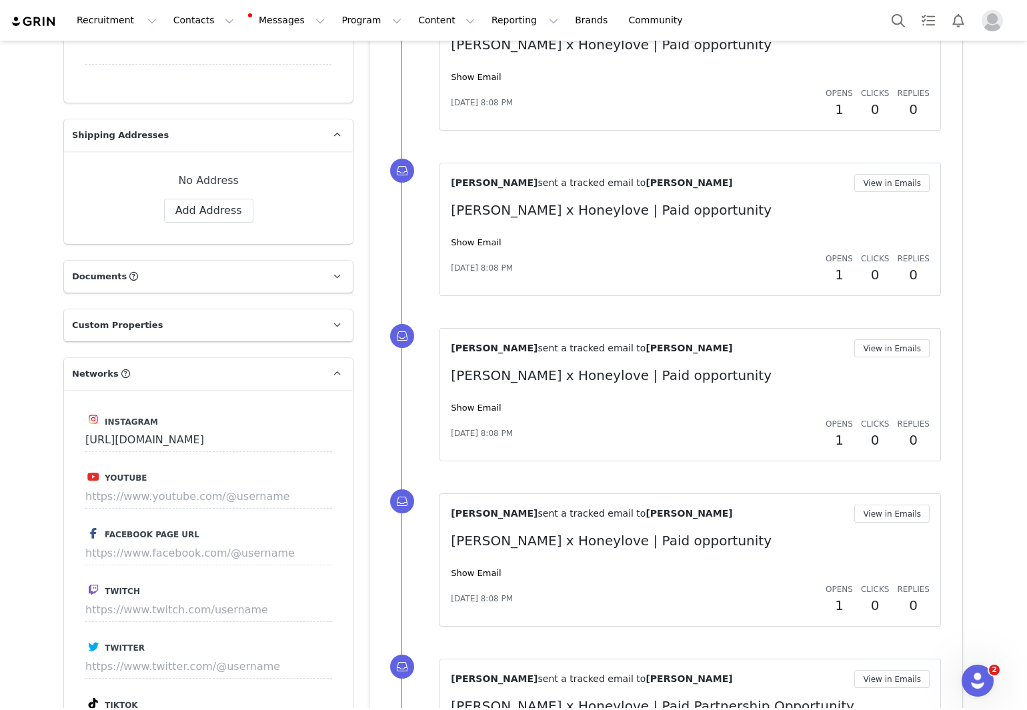
scroll to position [1083, 0]
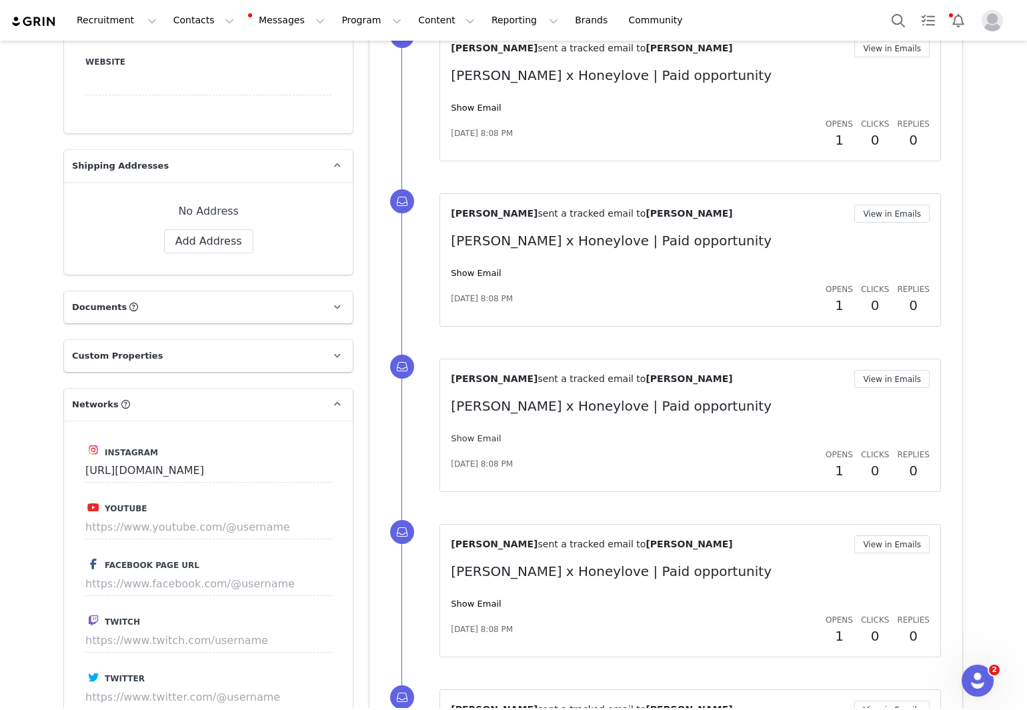
click at [481, 440] on link "Show Email" at bounding box center [476, 438] width 50 height 10
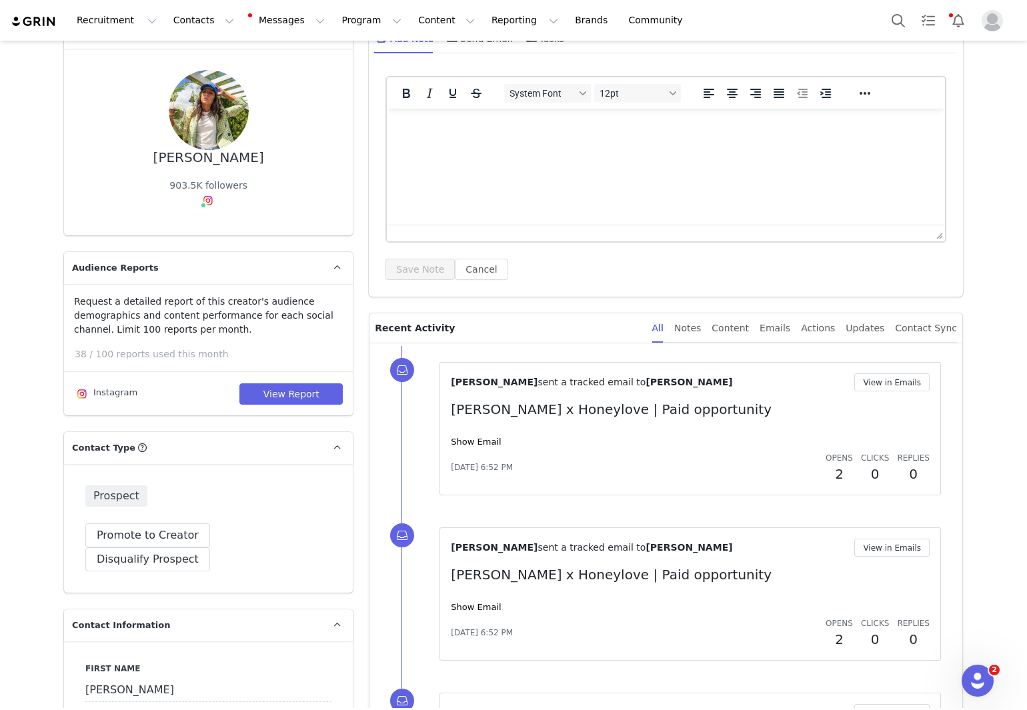
scroll to position [83, 0]
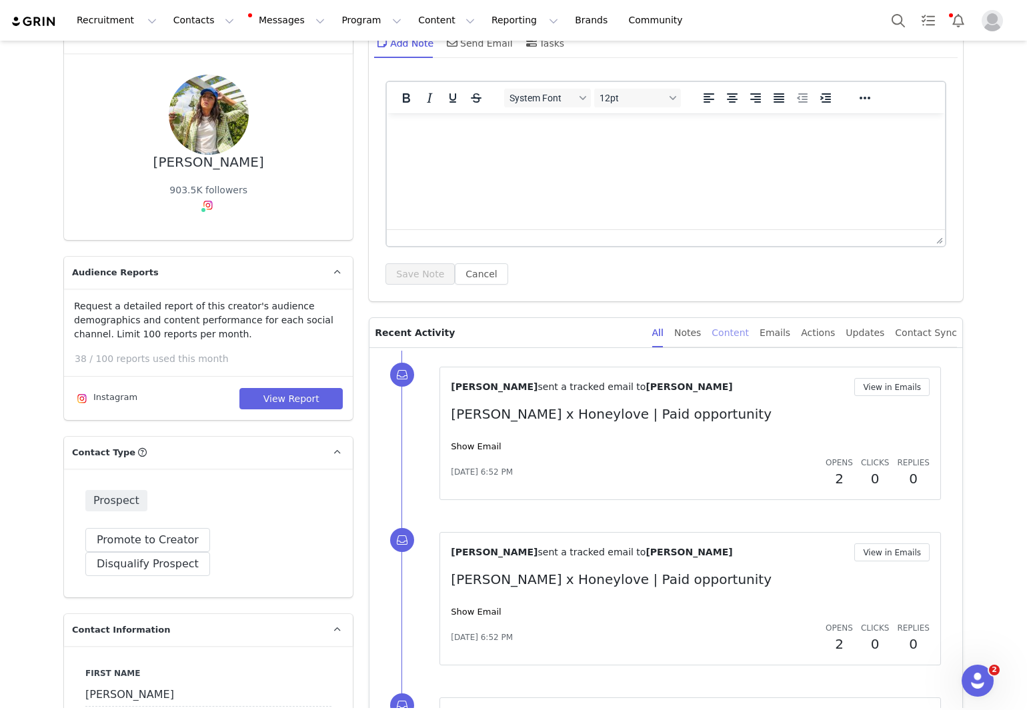
click at [749, 335] on div "Content" at bounding box center [729, 333] width 37 height 30
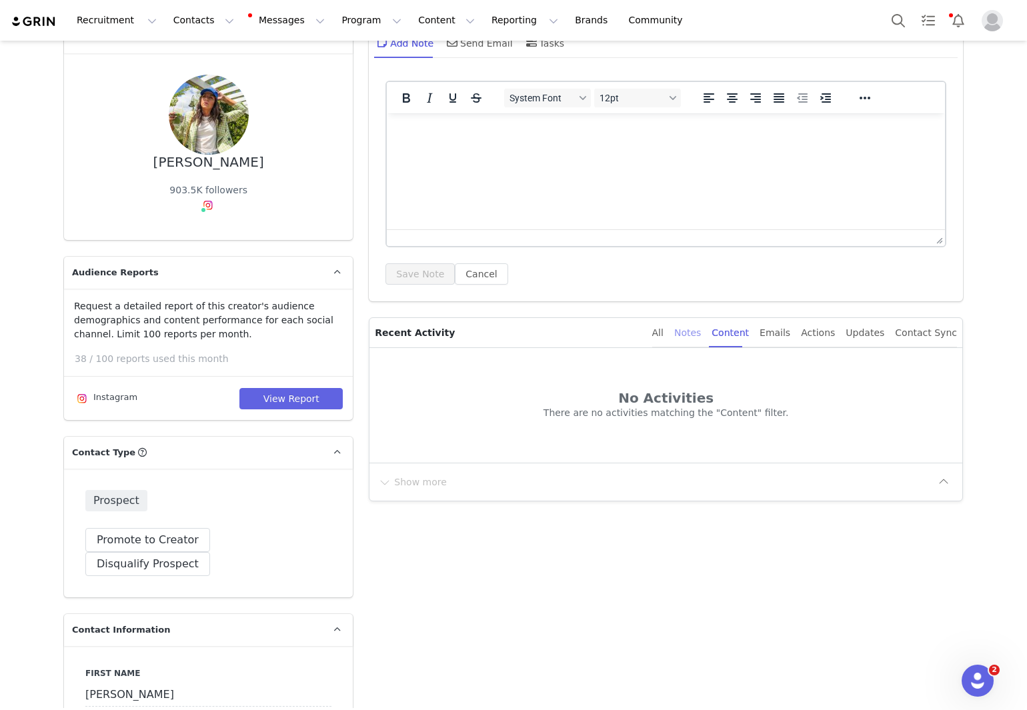
click at [701, 333] on div "Notes" at bounding box center [687, 333] width 27 height 30
click at [805, 336] on div "All Notes Content Emails Actions Updates Contact Sync" at bounding box center [804, 333] width 305 height 30
click at [790, 338] on div "Emails" at bounding box center [774, 333] width 31 height 30
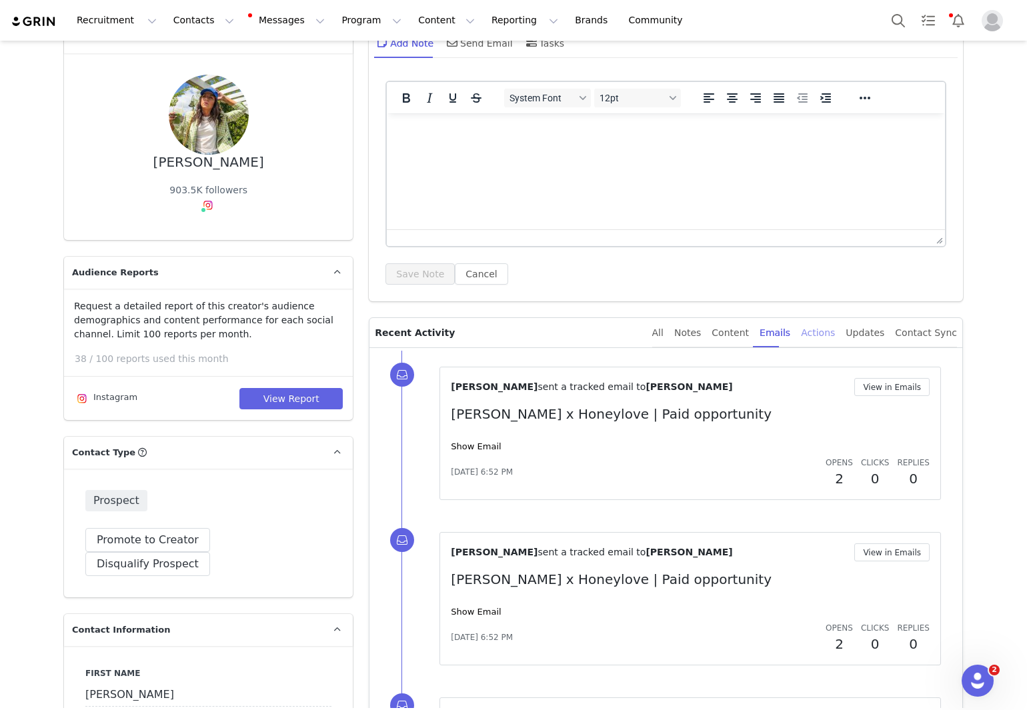
click at [827, 339] on div "Actions" at bounding box center [818, 333] width 34 height 30
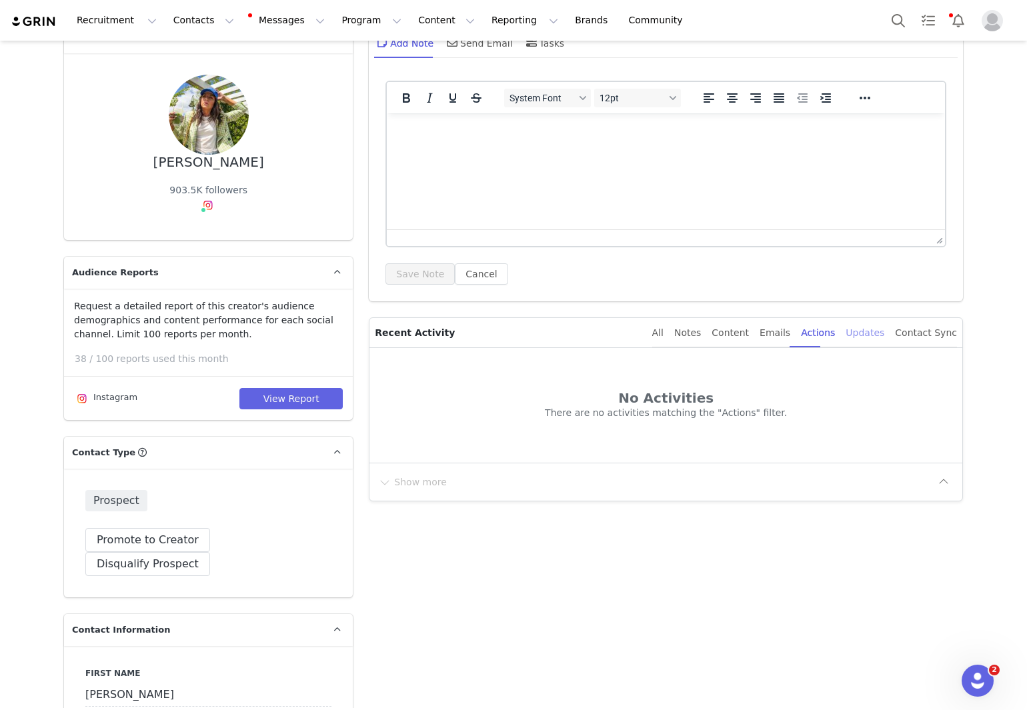
click at [875, 337] on div "Updates" at bounding box center [864, 333] width 39 height 30
click at [933, 336] on div "Contact Sync" at bounding box center [926, 333] width 62 height 30
